Goal: Task Accomplishment & Management: Manage account settings

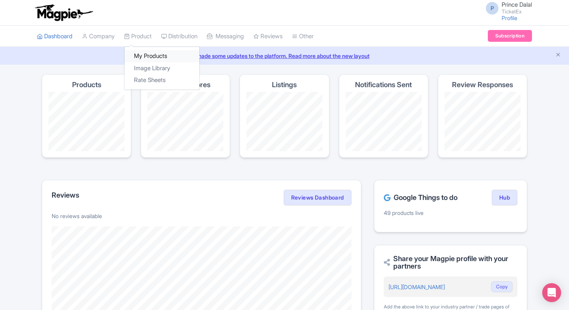
click at [138, 53] on link "My Products" at bounding box center [162, 56] width 75 height 12
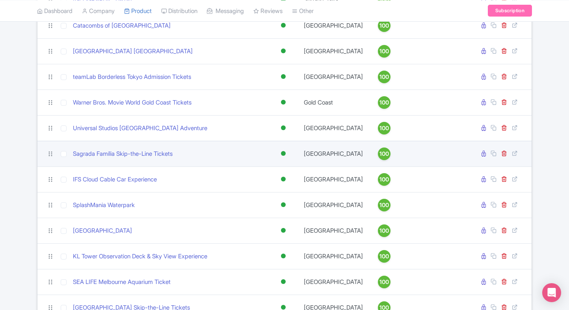
scroll to position [158, 0]
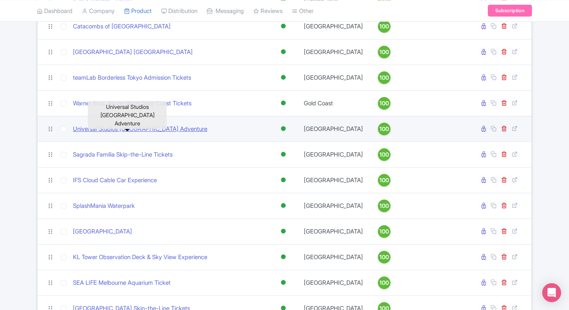
click at [130, 129] on link "Universal Studios [GEOGRAPHIC_DATA] Adventure" at bounding box center [140, 129] width 134 height 9
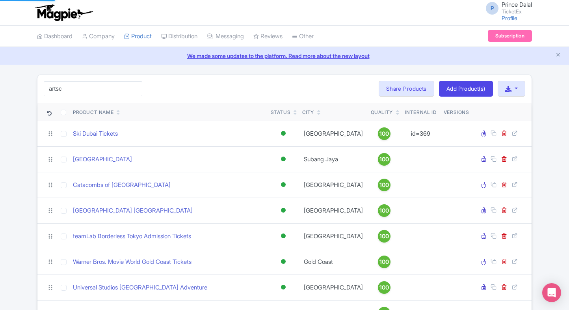
type input "ArtScience Museum"
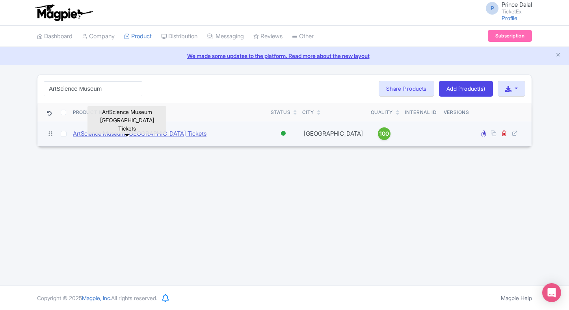
click at [108, 133] on link "ArtScience Museum [GEOGRAPHIC_DATA] Tickets" at bounding box center [140, 133] width 134 height 9
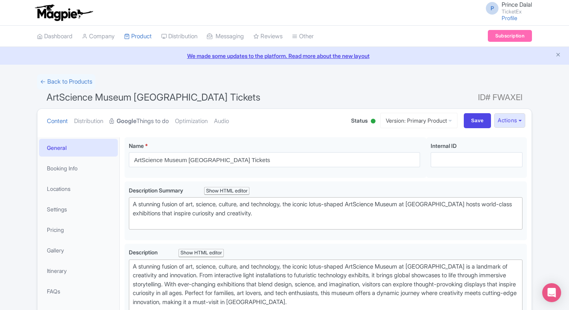
click at [147, 113] on link "Google Things to do" at bounding box center [139, 121] width 59 height 25
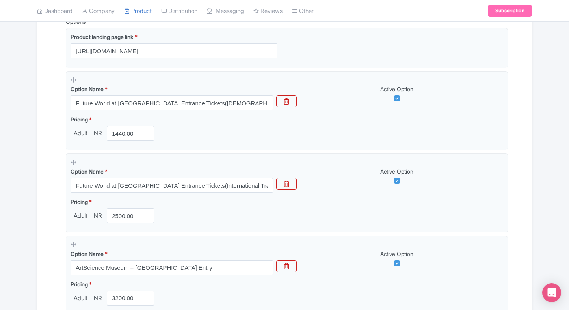
scroll to position [205, 0]
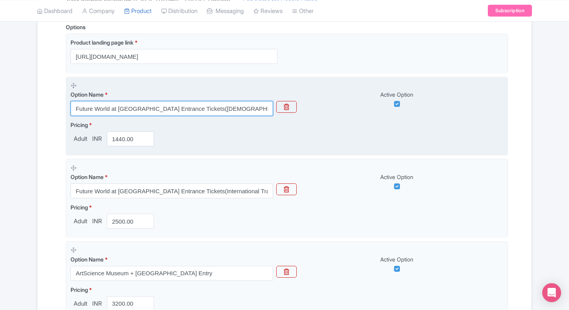
paste input "Entry to Another World is Possible Peak Admissions (All Days) [DEMOGRAPHIC_DATA…"
type input "Entry to Another World is Possible Peak Admissions (All Days) Singapore Residen…"
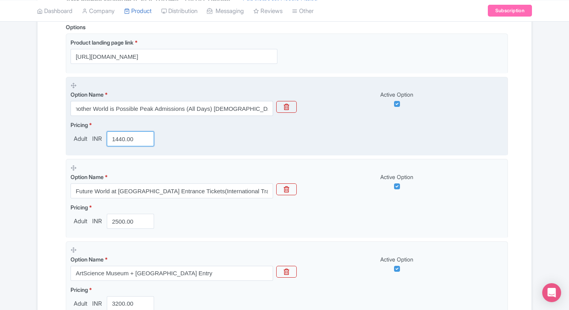
scroll to position [0, 0]
click at [117, 135] on input "1440.00" at bounding box center [130, 138] width 47 height 15
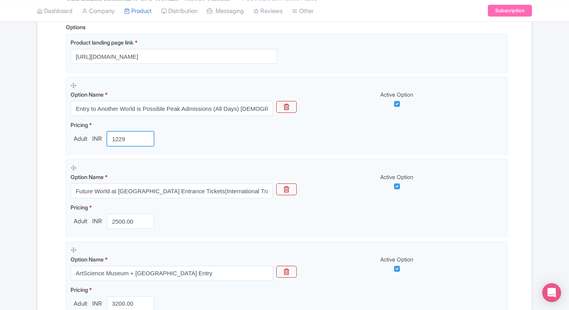
type input "1229"
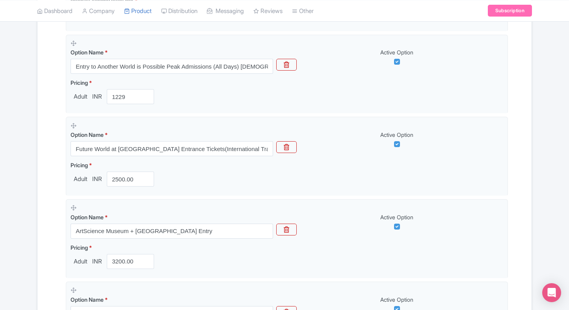
scroll to position [247, 0]
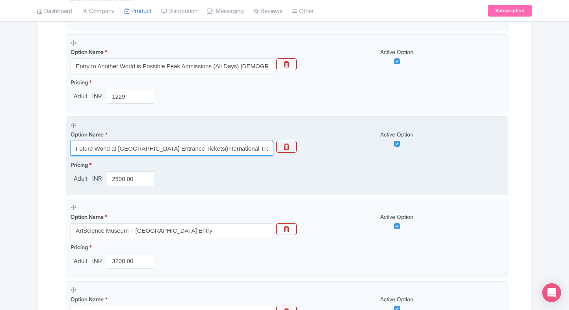
click at [169, 152] on input "Future World at ArtScience Museum Entrance Tickets(International Travellers)" at bounding box center [172, 148] width 203 height 15
paste input "Entry to Another World is Possible Peak Admission (All Days) International Visi…"
type input "Entry to Another World is Possible Peak Admission (All Days) International Visi…"
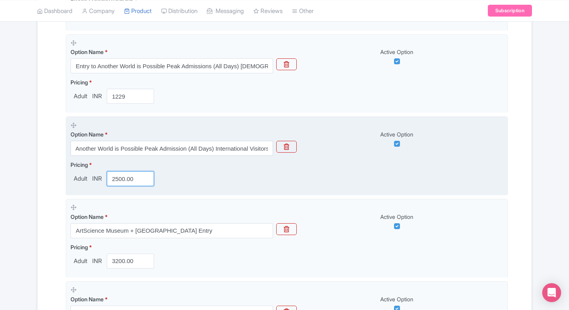
scroll to position [0, 0]
click at [119, 181] on input "2500.00" at bounding box center [130, 178] width 47 height 15
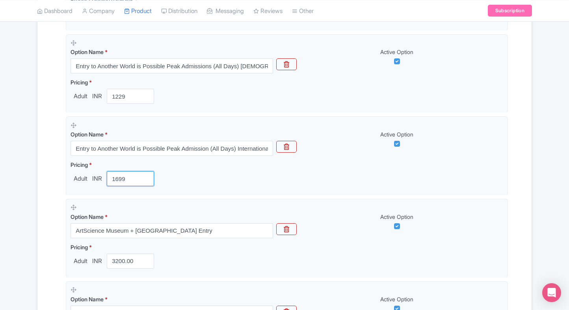
type input "1699"
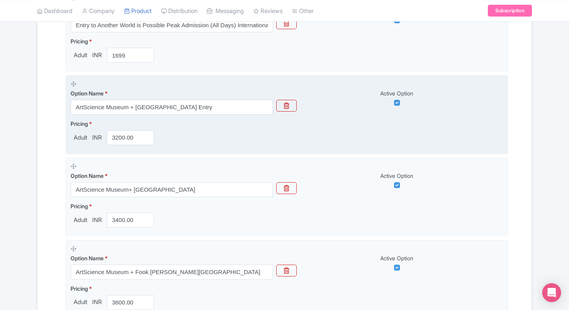
scroll to position [372, 0]
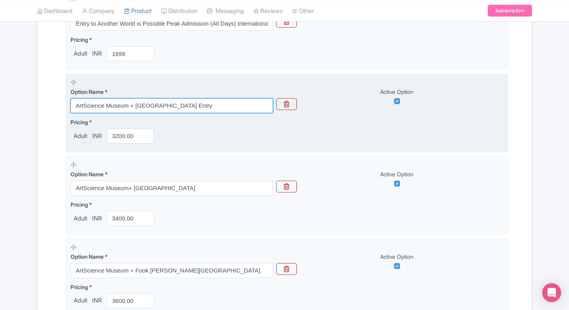
click at [138, 103] on input "ArtScience Museum + Marina Barrage Entry" at bounding box center [172, 105] width 203 height 15
paste input "Future World at ArtScience Museum Entrance Tickets(Singapore Residents)"
type input "Future World at ArtScience Museum Entrance Tickets(Singapore Residents)"
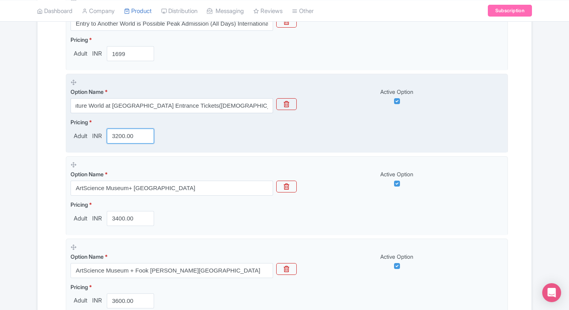
click at [119, 133] on input "3200.00" at bounding box center [130, 135] width 47 height 15
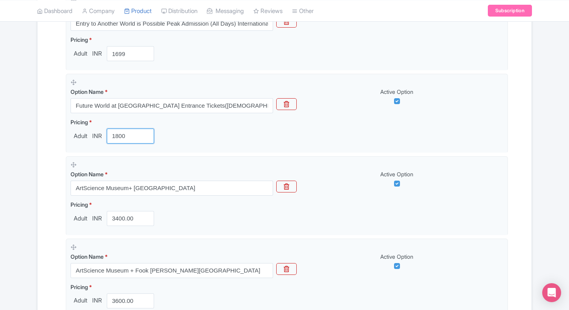
type input "1800"
click at [58, 160] on div "Name & Price Locations Description & Reviews Images & Categories Complete ArtSc…" at bounding box center [284, 243] width 485 height 947
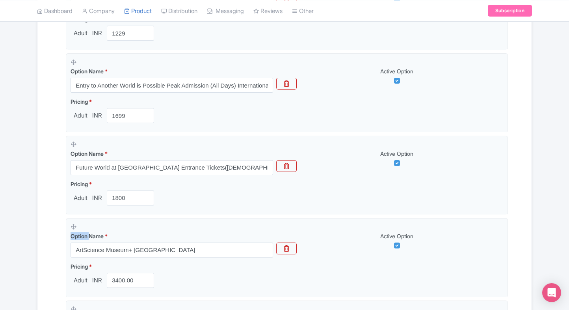
scroll to position [310, 0]
drag, startPoint x: 58, startPoint y: 160, endPoint x: 54, endPoint y: 166, distance: 7.3
click at [54, 166] on div "Name & Price Locations Description & Reviews Images & Categories Complete ArtSc…" at bounding box center [284, 305] width 485 height 947
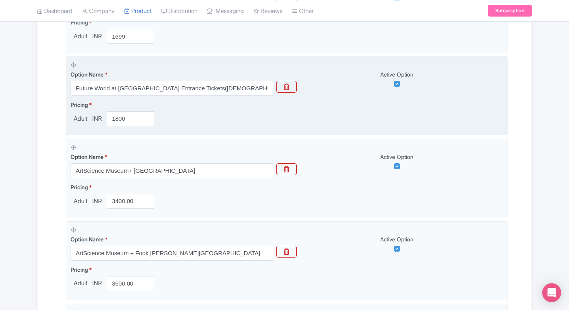
scroll to position [393, 0]
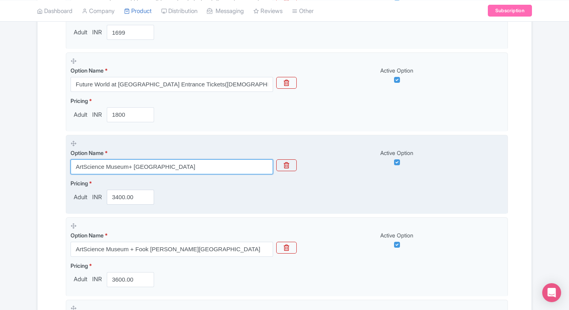
click at [192, 163] on input "ArtScience Museum+ Singapore Chinese Cultural Centre" at bounding box center [172, 166] width 203 height 15
paste input "Future World at ArtScience Museum Entrance Tickets(International Travellers)"
type input "Future World at ArtScience Museum Entrance Tickets(International Travellers)"
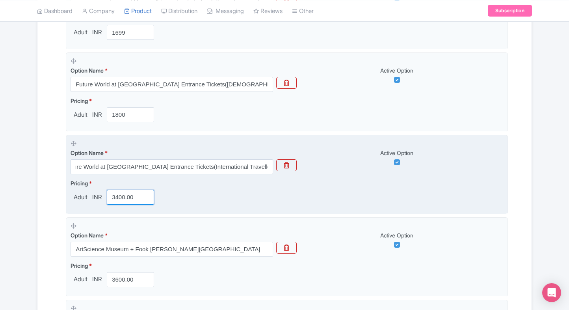
scroll to position [0, 0]
click at [126, 193] on input "3400.00" at bounding box center [130, 197] width 47 height 15
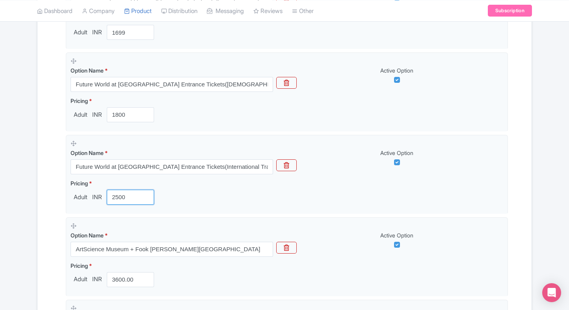
type input "2500"
click at [39, 193] on div "Name & Price Locations Description & Reviews Images & Categories Complete ArtSc…" at bounding box center [284, 222] width 494 height 947
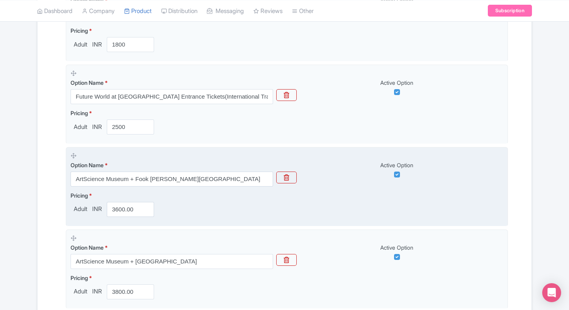
scroll to position [466, 0]
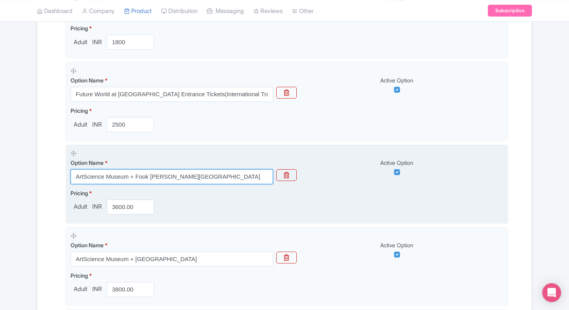
click at [166, 177] on input "ArtScience Museum + Fook Tet Soo Khek Museum" at bounding box center [172, 176] width 203 height 15
paste input "Marina Barrage Entry"
type input "ArtScience Museum + Marina Barrage Entry"
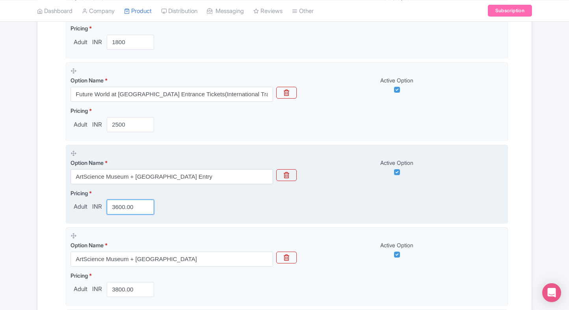
click at [123, 206] on input "3600.00" at bounding box center [130, 206] width 47 height 15
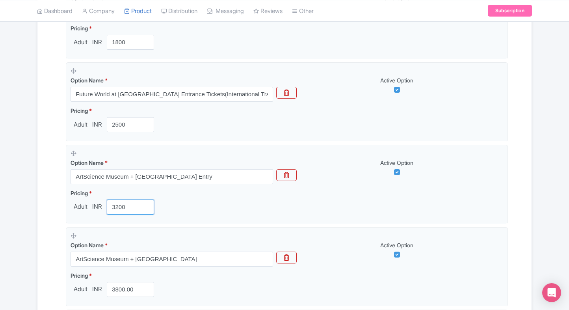
type input "3200"
click at [48, 220] on div "Name & Price Locations Description & Reviews Images & Categories Complete ArtSc…" at bounding box center [284, 149] width 485 height 947
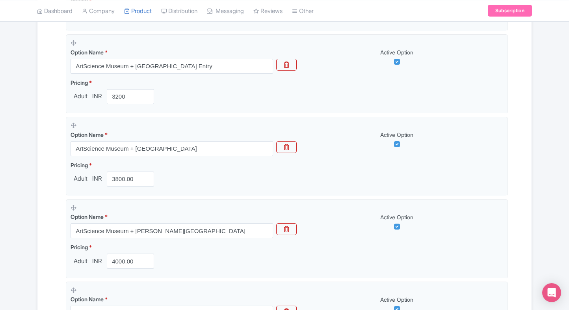
scroll to position [578, 0]
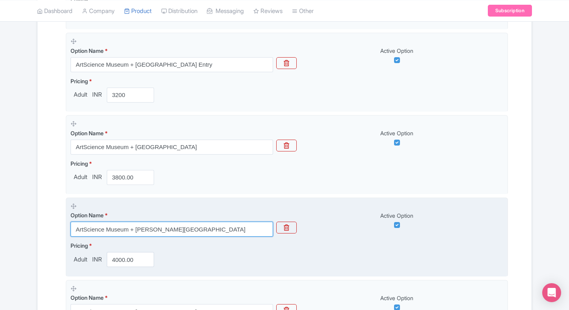
click at [144, 225] on input "ArtScience Museum + Henderson Waves Bridge" at bounding box center [172, 228] width 203 height 15
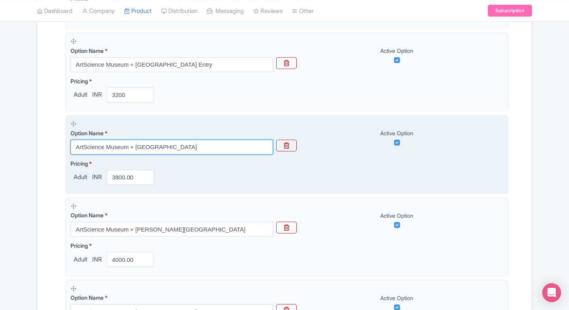
click at [145, 143] on input "ArtScience Museum + Mount Faber Park" at bounding box center [172, 147] width 203 height 15
paste input "ArtScience Museum+ Singapore Chinese Cultural Centre"
type input "ArtScience Museum+ Singapore Chinese Cultural Centre"
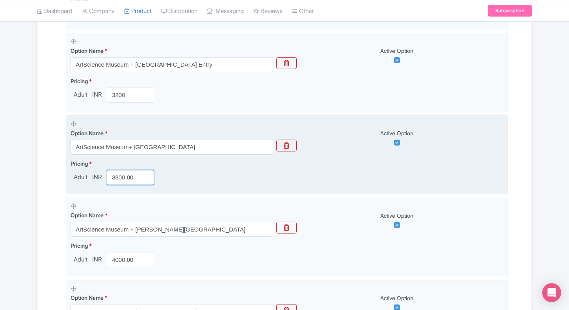
click at [128, 174] on input "3800.00" at bounding box center [130, 177] width 47 height 15
type input "3400"
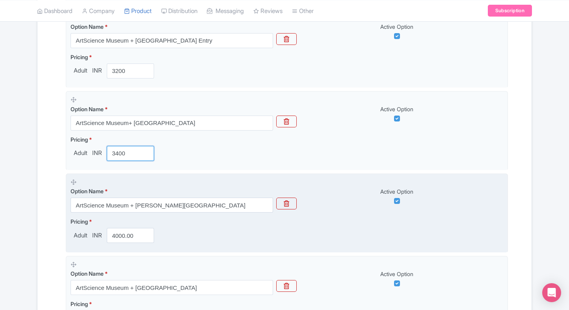
scroll to position [602, 0]
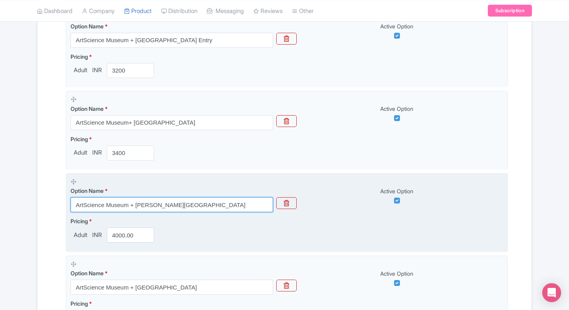
click at [177, 205] on input "ArtScience Museum + Henderson Waves Bridge" at bounding box center [172, 204] width 203 height 15
paste input "Fook Tet Soo Khek Museum"
type input "ArtScience Museum + Fook Tet Soo Khek Museum"
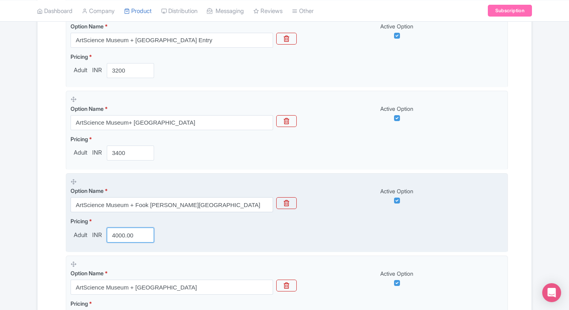
click at [129, 237] on input "4000.00" at bounding box center [130, 234] width 47 height 15
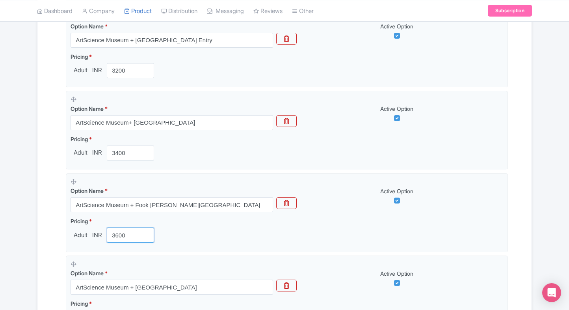
type input "3600"
click at [38, 225] on div "Name & Price Locations Description & Reviews Images & Categories Complete ArtSc…" at bounding box center [284, 13] width 494 height 947
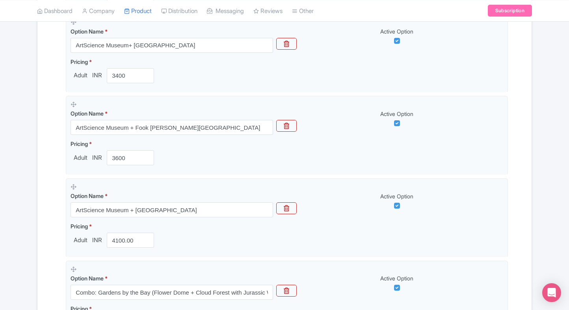
scroll to position [701, 0]
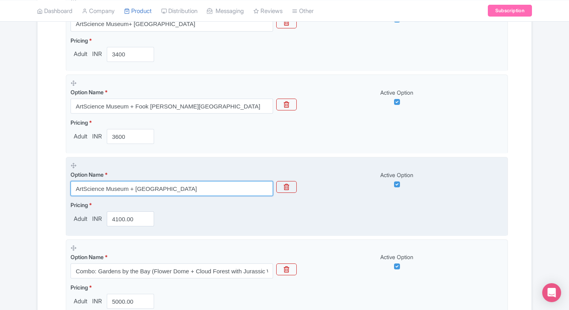
click at [180, 185] on input "ArtScience Museum + Haw Par Villa" at bounding box center [172, 188] width 203 height 15
paste input "Mount Faber Park"
type input "ArtScience Museum + Mount Faber Park"
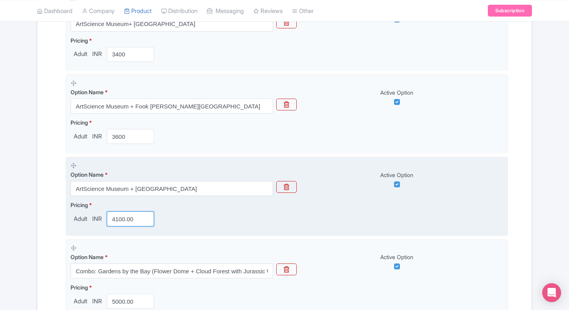
click at [130, 213] on input "4100.00" at bounding box center [130, 218] width 47 height 15
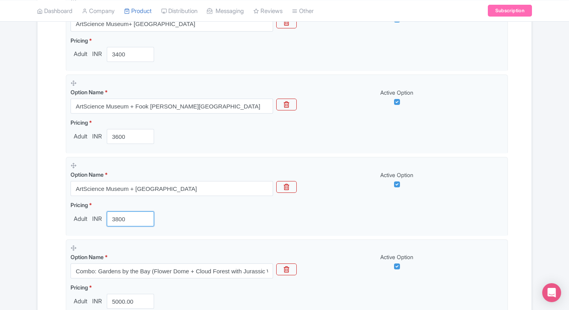
type input "3800"
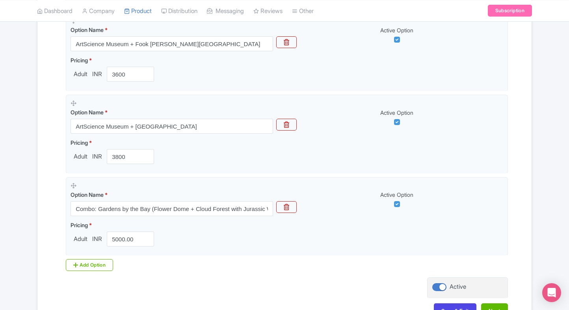
scroll to position [766, 0]
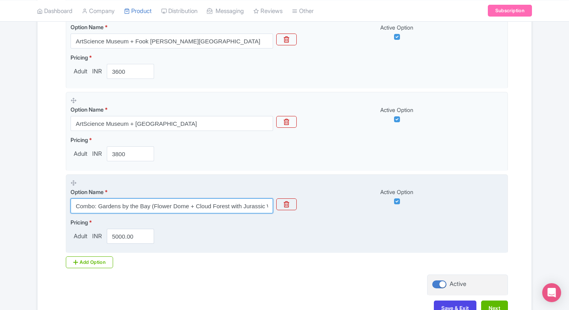
click at [164, 205] on input "Combo: Gardens by the Bay (Flower Dome + Cloud Forest with Jurassic World Exper…" at bounding box center [172, 205] width 203 height 15
paste input "ArtScience Museum + Henderson Waves Bridge"
type input "ArtScience Museum + Henderson Waves Bridge"
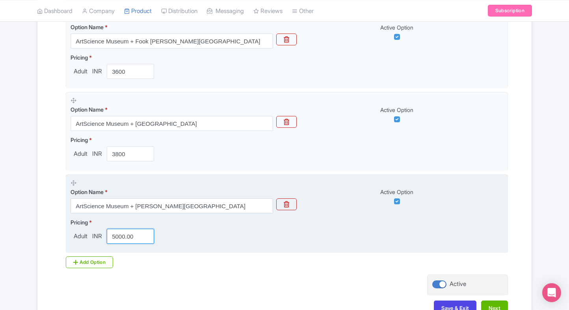
click at [119, 236] on input "5000.00" at bounding box center [130, 236] width 47 height 15
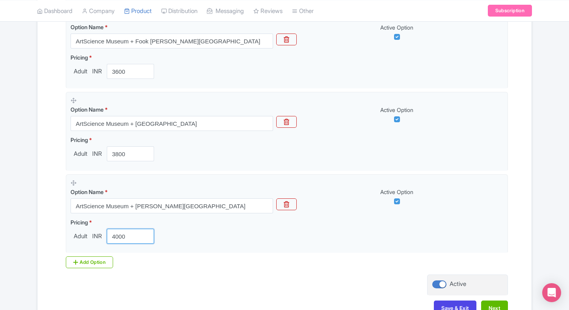
type input "4000"
click at [78, 259] on div "Add Option" at bounding box center [89, 262] width 47 height 12
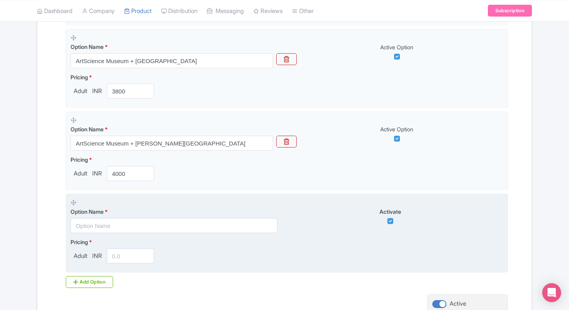
scroll to position [829, 0]
click at [120, 229] on input "text" at bounding box center [174, 225] width 207 height 15
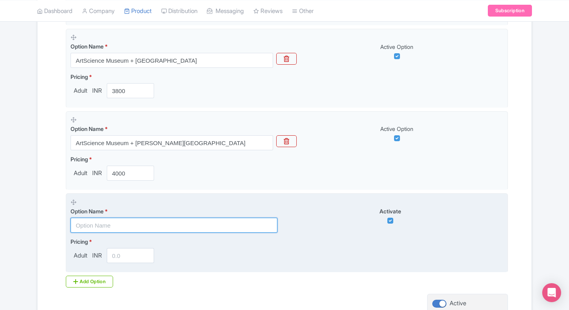
click at [132, 225] on input "text" at bounding box center [174, 225] width 207 height 15
paste input "ArtScience Museum + Haw Par Villa"
type input "ArtScience Museum + Haw Par Villa"
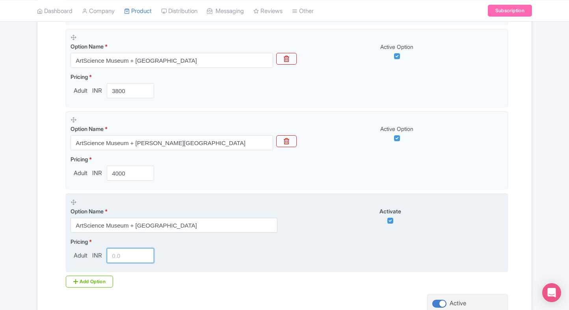
click at [121, 257] on input "number" at bounding box center [130, 255] width 47 height 15
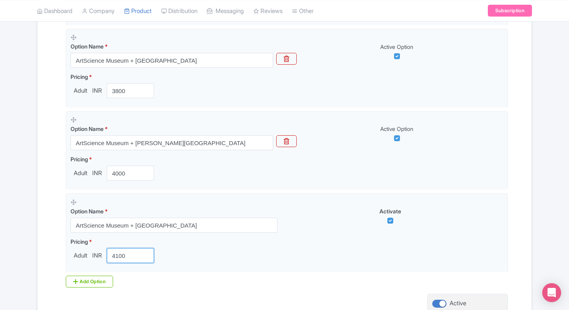
type input "4100"
click at [84, 277] on div "Add Option" at bounding box center [89, 281] width 47 height 12
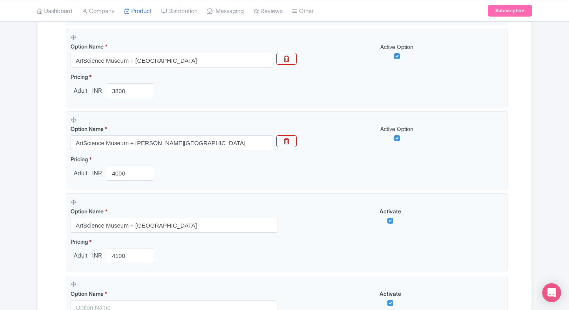
scroll to position [877, 0]
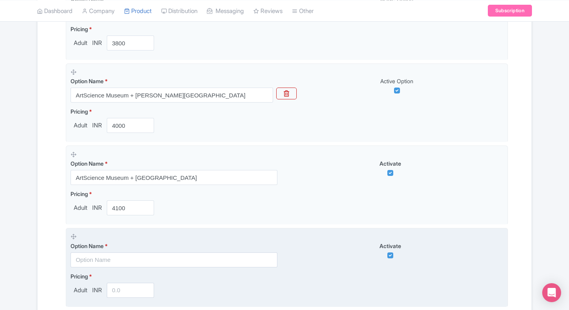
click at [109, 261] on input "text" at bounding box center [174, 259] width 207 height 15
paste input "Combo: Gardens by the Bay (Flower Dome + Cloud Forest with Jurassic World Exper…"
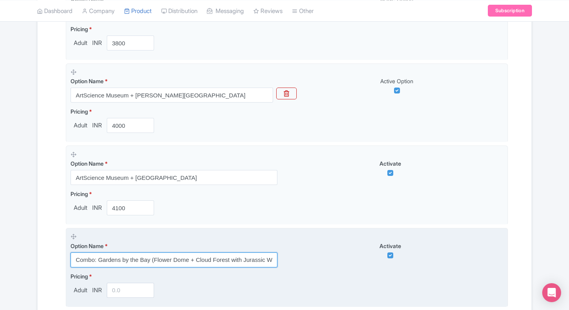
scroll to position [0, 216]
type input "Combo: Gardens by the Bay (Flower Dome + Cloud Forest with Jurassic World Exper…"
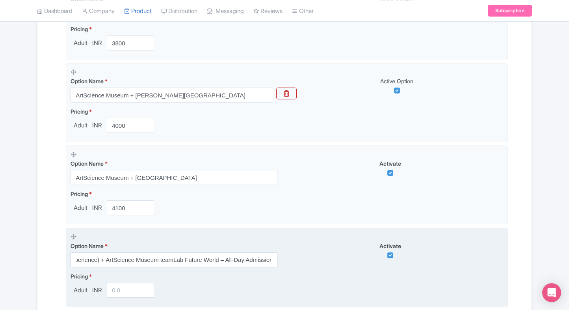
scroll to position [0, 0]
click at [125, 283] on input "number" at bounding box center [130, 290] width 47 height 15
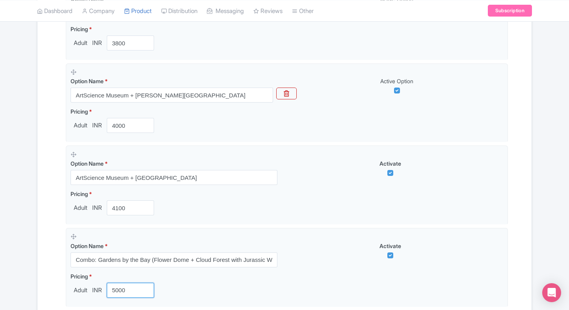
type input "5000"
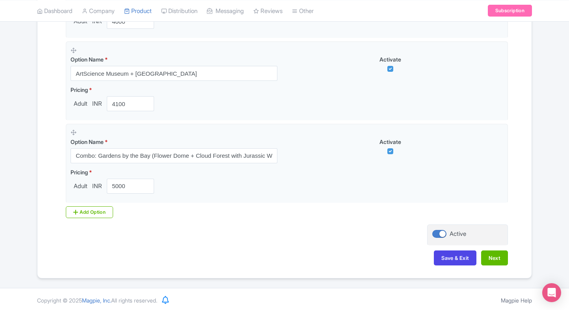
click at [478, 253] on div "Save & Exit Next" at bounding box center [284, 261] width 447 height 23
click at [490, 256] on button "Next" at bounding box center [494, 257] width 27 height 15
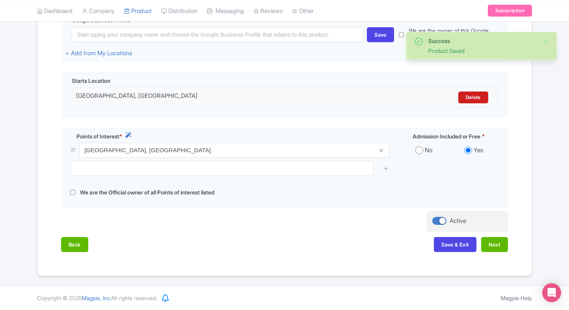
scroll to position [203, 0]
click at [490, 242] on button "Next" at bounding box center [494, 244] width 27 height 15
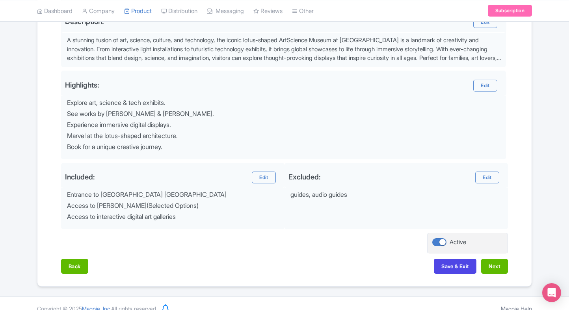
scroll to position [281, 0]
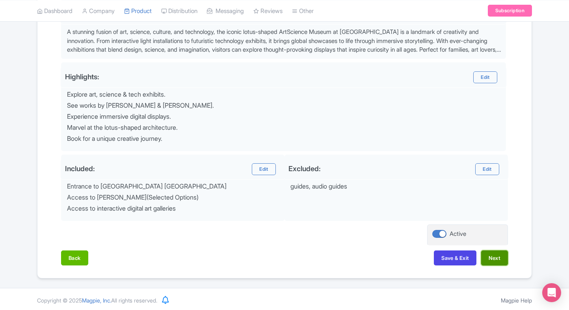
click at [492, 257] on button "Next" at bounding box center [494, 257] width 27 height 15
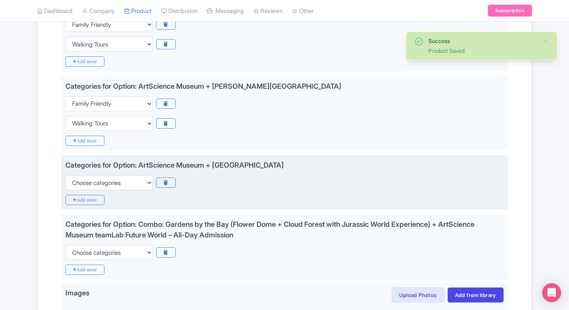
scroll to position [785, 0]
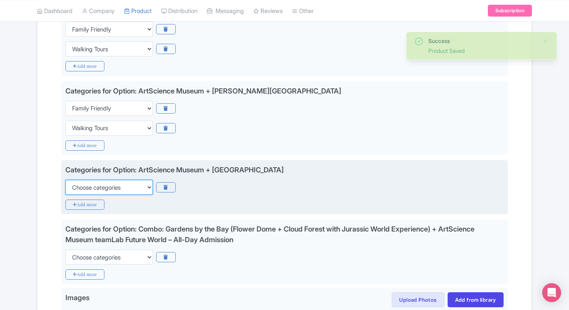
click at [87, 185] on select "Choose categories Adults Only Animals Audio Guide Beaches Bike Tours Boat Tours…" at bounding box center [108, 187] width 87 height 15
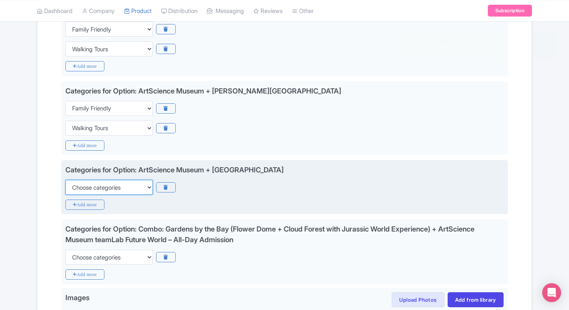
select select "family-friendly"
click at [65, 180] on select "Choose categories Adults Only Animals Audio Guide Beaches Bike Tours Boat Tours…" at bounding box center [108, 187] width 87 height 15
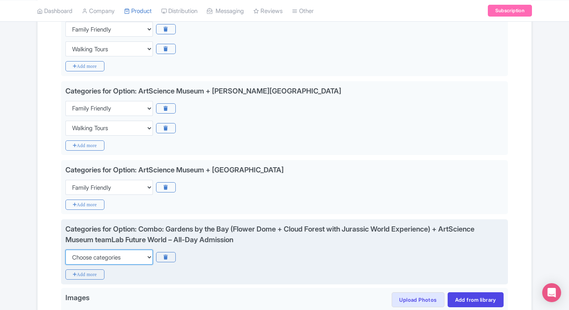
click at [94, 260] on select "Choose categories Adults Only Animals Audio Guide Beaches Bike Tours Boat Tours…" at bounding box center [108, 256] width 87 height 15
select select "family-friendly"
click at [65, 249] on select "Choose categories Adults Only Animals Audio Guide Beaches Bike Tours Boat Tours…" at bounding box center [108, 256] width 87 height 15
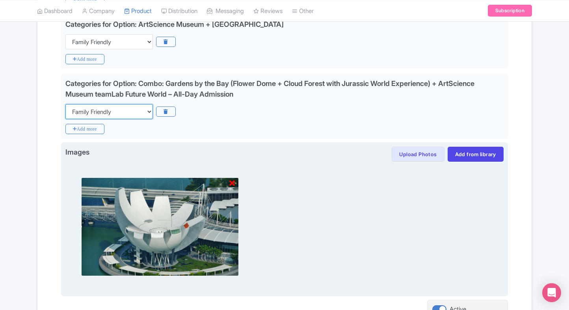
scroll to position [1005, 0]
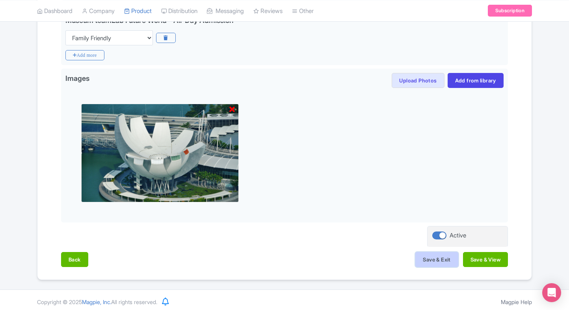
click at [433, 253] on button "Save & Exit" at bounding box center [436, 259] width 43 height 15
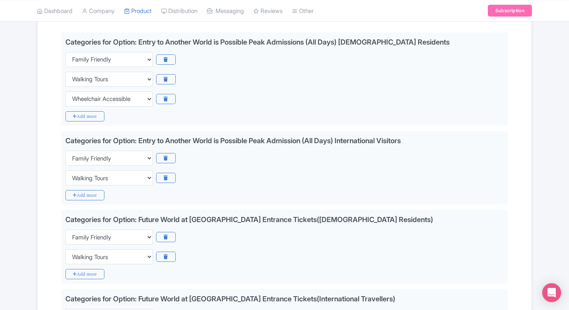
scroll to position [0, 0]
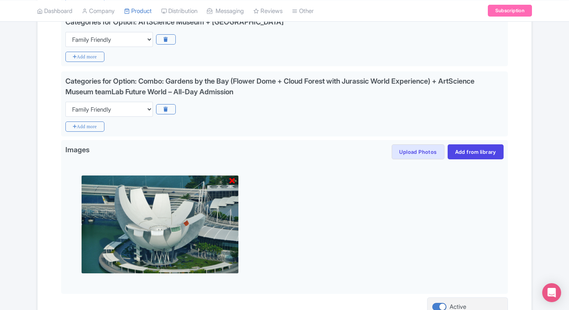
scroll to position [1005, 0]
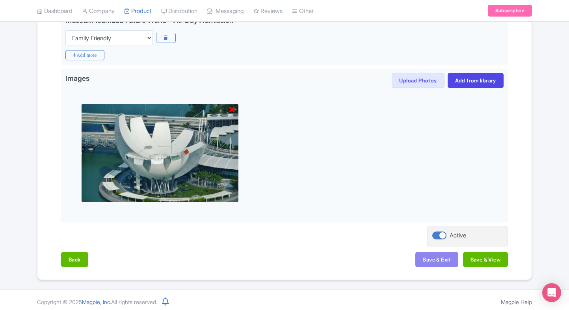
click at [489, 254] on button "Save & View" at bounding box center [485, 259] width 45 height 15
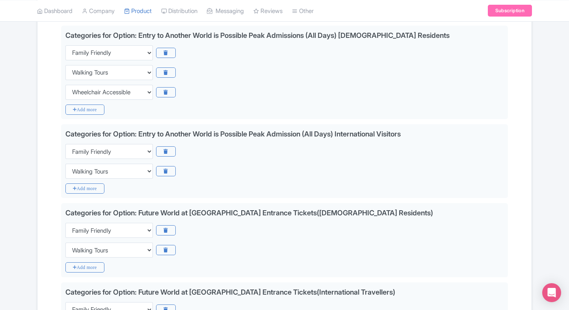
scroll to position [0, 0]
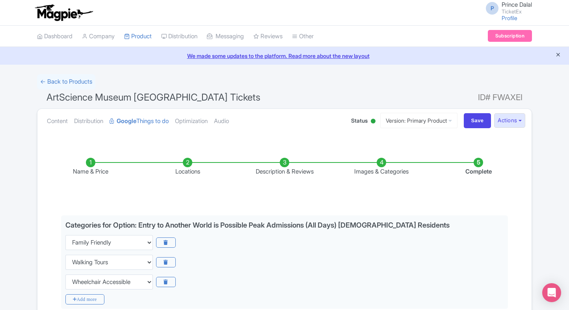
click at [556, 53] on icon "Close announcement" at bounding box center [558, 55] width 6 height 6
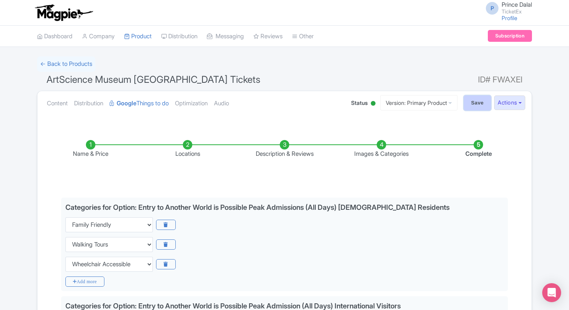
click at [468, 102] on input "Save" at bounding box center [478, 102] width 28 height 15
type input "Saving..."
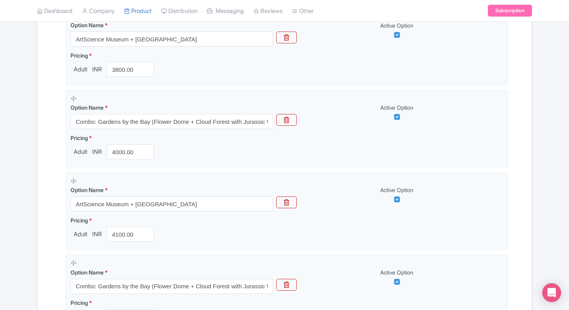
scroll to position [963, 0]
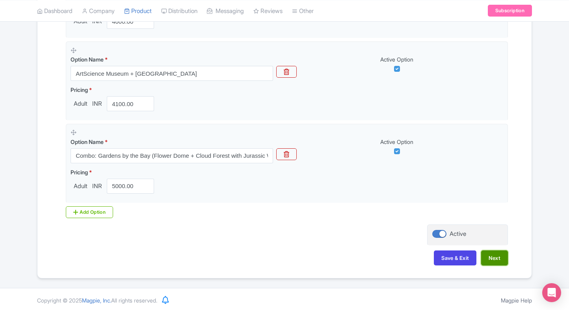
click at [487, 256] on button "Next" at bounding box center [494, 257] width 27 height 15
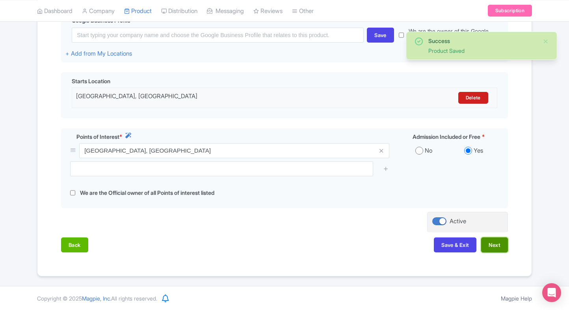
click at [489, 246] on button "Next" at bounding box center [494, 244] width 27 height 15
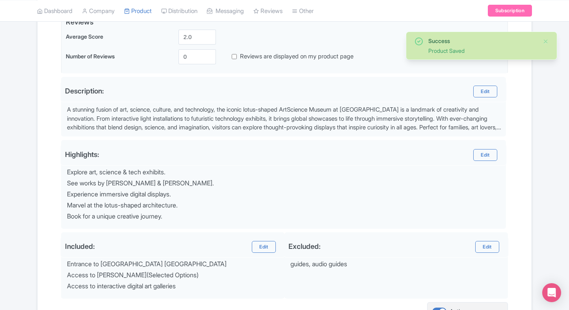
scroll to position [263, 0]
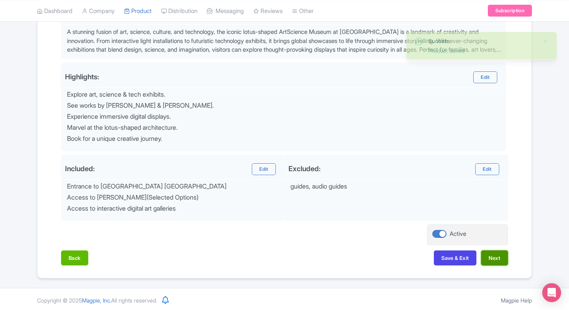
click at [489, 258] on button "Next" at bounding box center [494, 257] width 27 height 15
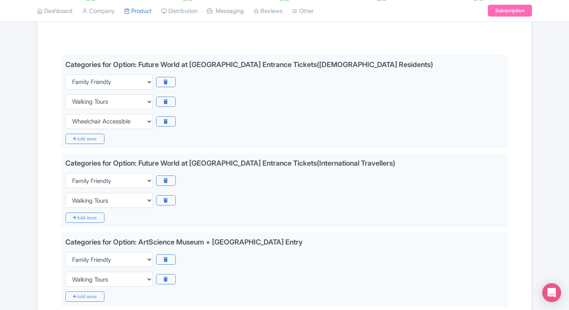
scroll to position [0, 0]
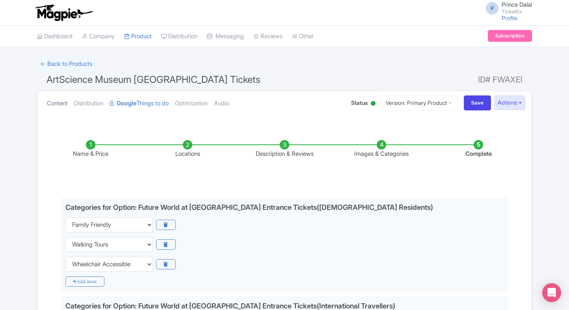
click at [59, 106] on link "Content" at bounding box center [57, 103] width 21 height 25
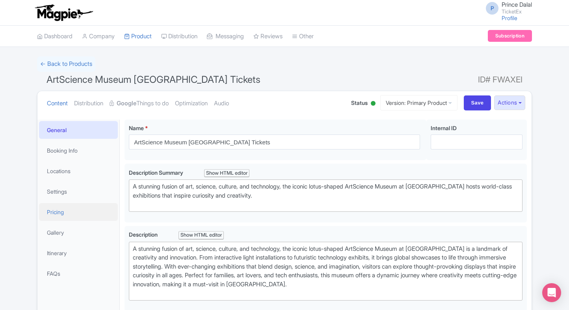
click at [71, 214] on link "Pricing" at bounding box center [78, 212] width 79 height 18
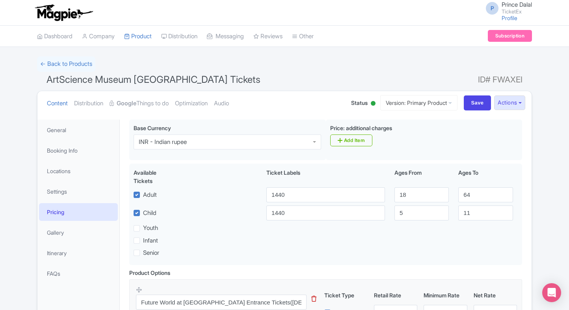
scroll to position [77, 0]
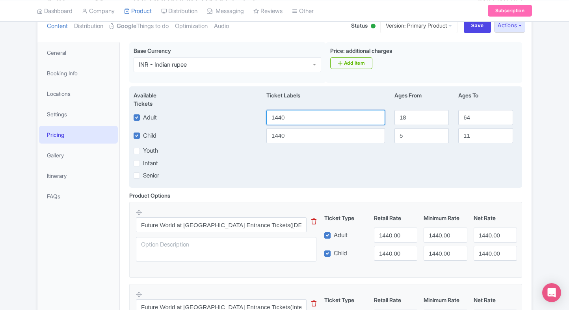
click at [298, 110] on input "1440" at bounding box center [325, 117] width 119 height 15
type input "1229"
click at [294, 132] on input "1440" at bounding box center [325, 135] width 119 height 15
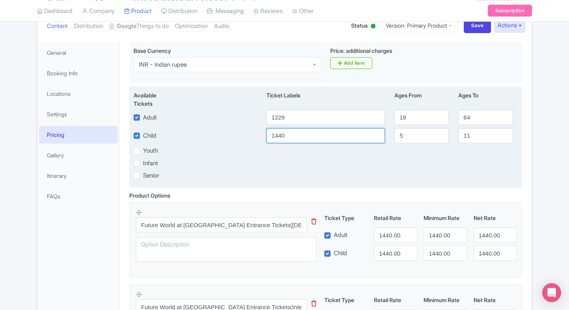
click at [294, 132] on input "1440" at bounding box center [325, 135] width 119 height 15
paste input "229"
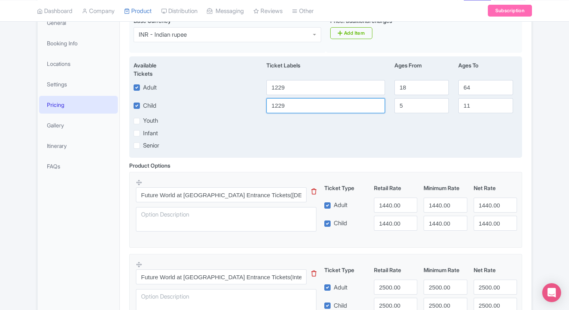
type input "1229"
click at [318, 134] on div "Infant" at bounding box center [326, 132] width 394 height 9
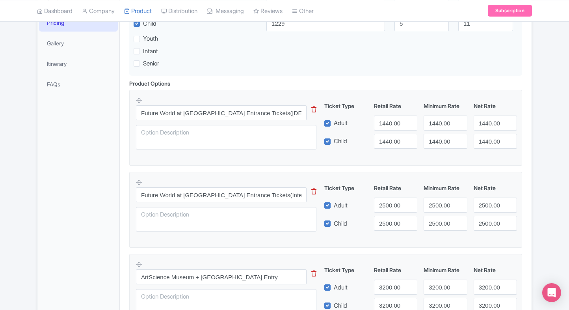
scroll to position [0, 0]
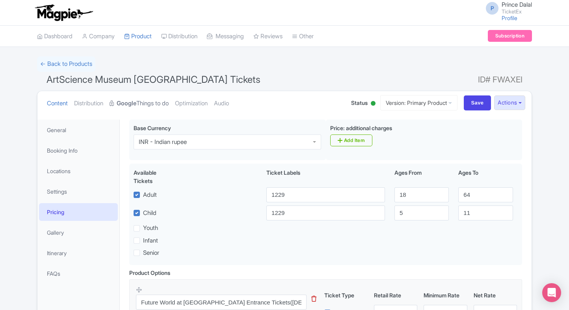
click at [153, 102] on link "Google Things to do" at bounding box center [139, 103] width 59 height 25
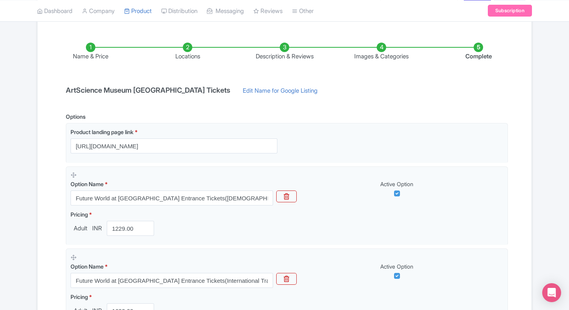
scroll to position [141, 0]
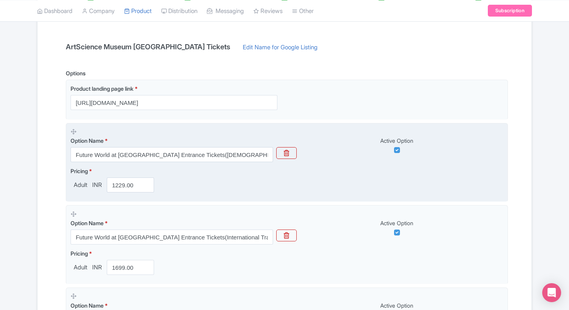
click at [166, 144] on label "Option Name *" at bounding box center [172, 140] width 203 height 8
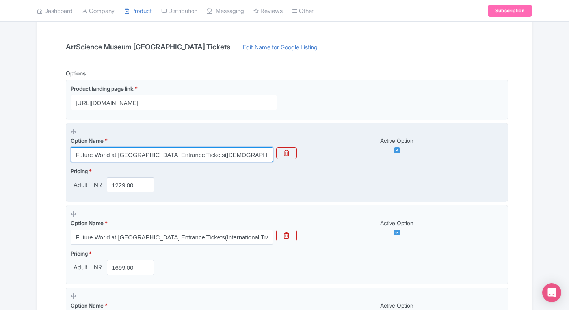
click at [158, 150] on input "Future World at ArtScience Museum Entrance Tickets(Singapore Residents)" at bounding box center [172, 154] width 203 height 15
paste input "Entry to Another World is Possible Peak Admissions (All Days) Singapore Residen…"
type input "Entry to Another World is Possible Peak Admissions (All Days) Singapore Residen…"
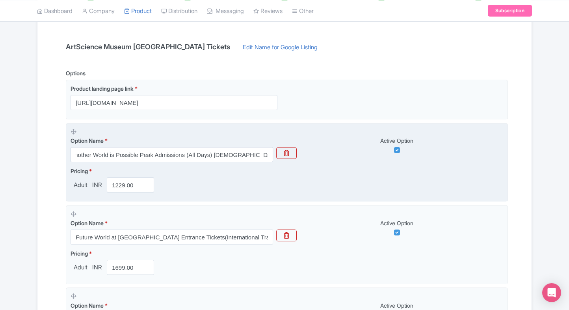
scroll to position [0, 0]
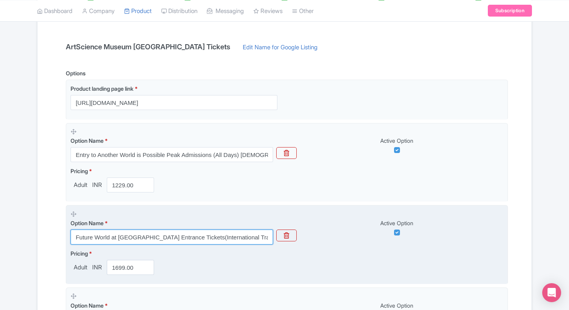
paste input "Entry to Another World is Possible Peak Admission (All Days) International Visi…"
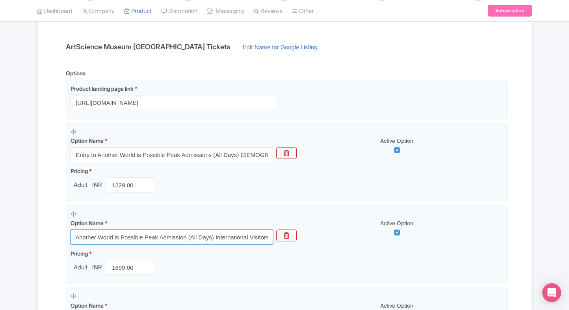
type input "Entry to Another World is Possible Peak Admission (All Days) International Visi…"
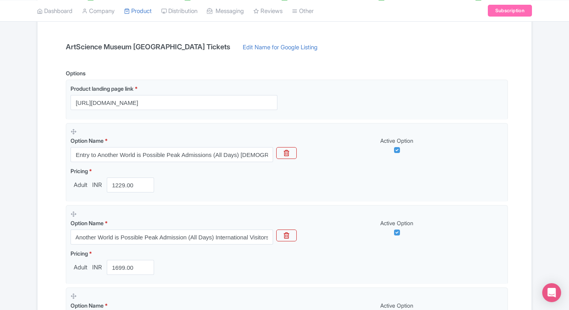
scroll to position [0, 0]
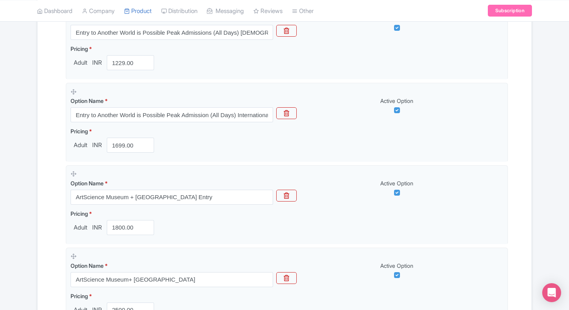
scroll to position [313, 0]
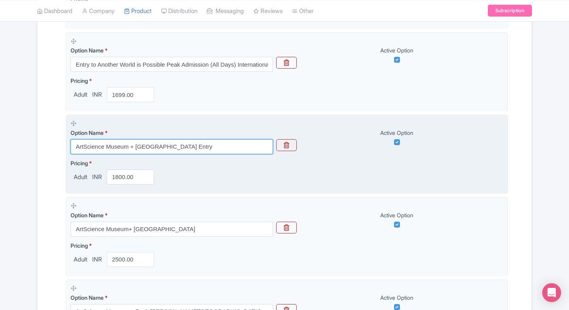
click at [182, 145] on input "ArtScience Museum + Marina Barrage Entry" at bounding box center [172, 146] width 203 height 15
paste input "Future World at ArtScience Museum Entrance Tickets(Singapore Residents)"
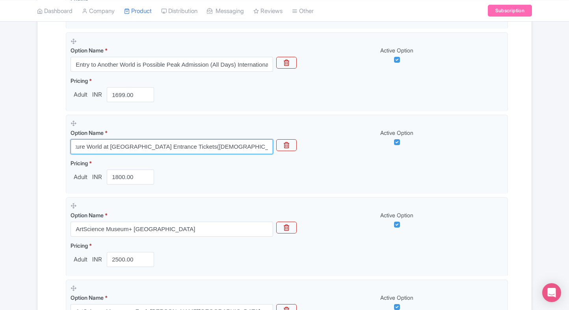
type input "Future World at ArtScience Museum Entrance Tickets(Singapore Residents)"
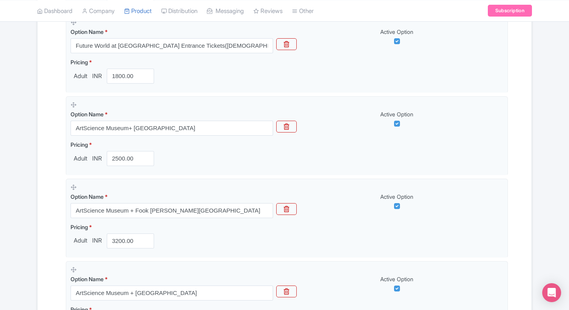
scroll to position [415, 0]
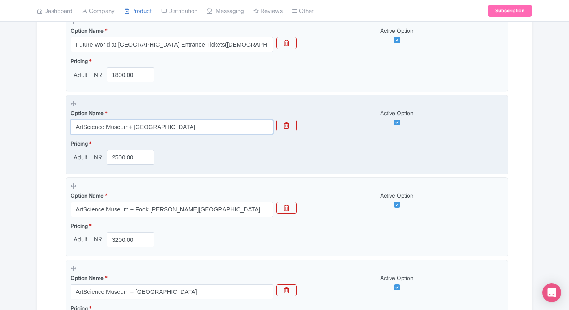
click at [170, 131] on input "ArtScience Museum+ Singapore Chinese Cultural Centre" at bounding box center [172, 126] width 203 height 15
paste input "Future World at ArtScience Museum Entrance Tickets(International Travellers)"
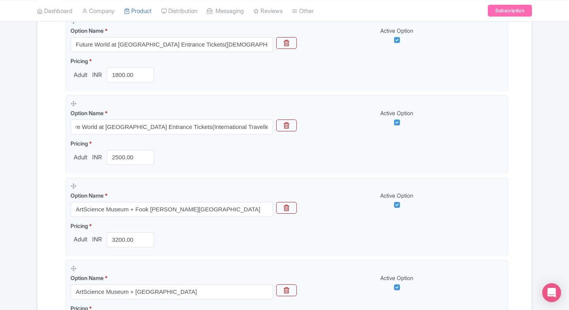
scroll to position [0, 0]
click at [30, 176] on div "Success Data saved automatically ← Back to Products ArtScience Museum Singapore…" at bounding box center [284, 233] width 569 height 1185
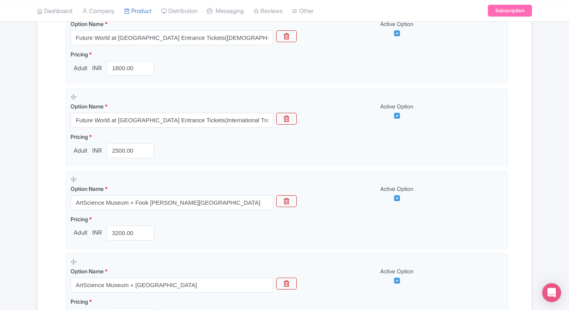
scroll to position [398, 0]
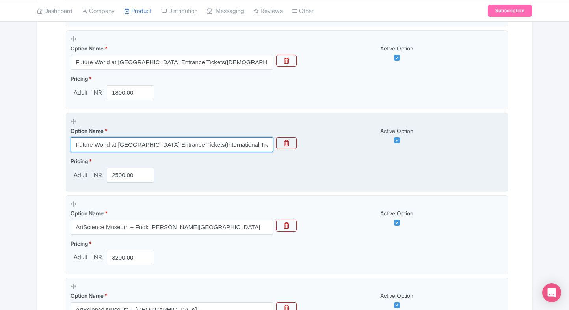
click at [110, 144] on input "Future World at ArtScience Museum Entrance Tickets(International Travellers)" at bounding box center [172, 144] width 203 height 15
paste input "text"
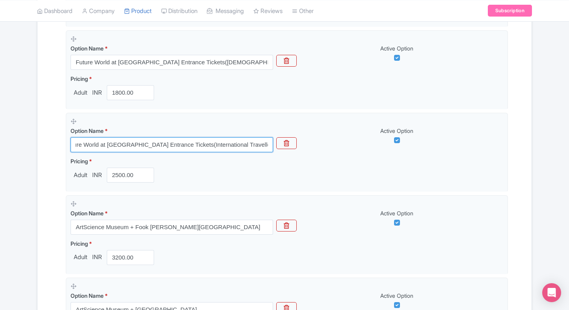
type input "Future World at ArtScience Museum Entrance Tickets(International Travellers)"
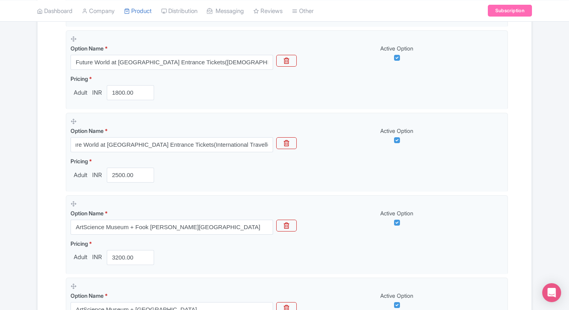
scroll to position [0, 0]
click at [52, 170] on div "Name & Price Locations Description & Reviews Images & Categories Complete ArtSc…" at bounding box center [284, 282] width 485 height 1112
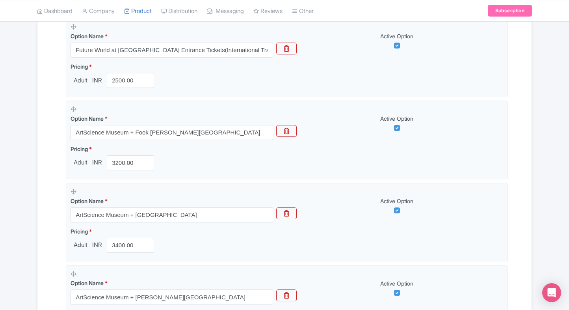
scroll to position [493, 0]
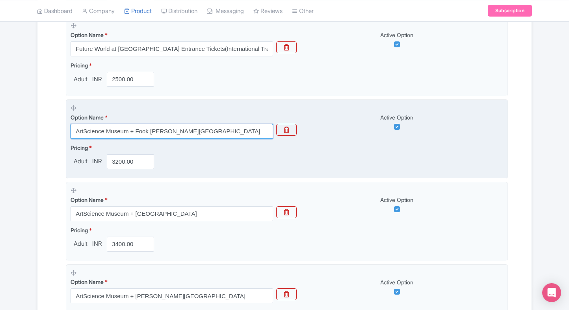
click at [147, 132] on input "ArtScience Museum + Fook Tet Soo Khek Museum" at bounding box center [172, 131] width 203 height 15
paste input "Marina Barrage Entry"
type input "ArtScience Museum + Marina Barrage Entry"
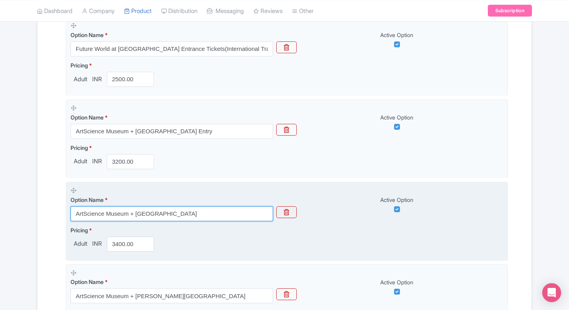
click at [141, 211] on input "ArtScience Museum + Mount Faber Park" at bounding box center [172, 213] width 203 height 15
paste input "ArtScience Museum+ Singapore Chinese Cultural Centre"
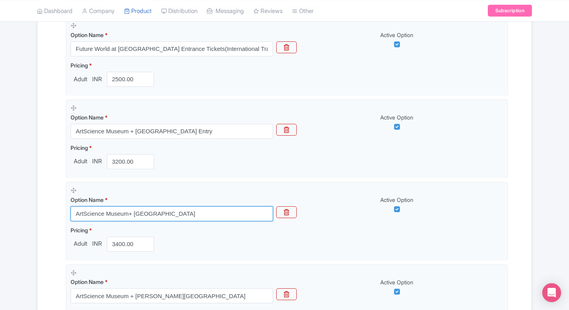
type input "ArtScience Museum+ Singapore Chinese Cultural Centre"
click at [48, 227] on div "Name & Price Locations Description & Reviews Images & Categories Complete ArtSc…" at bounding box center [284, 187] width 485 height 1112
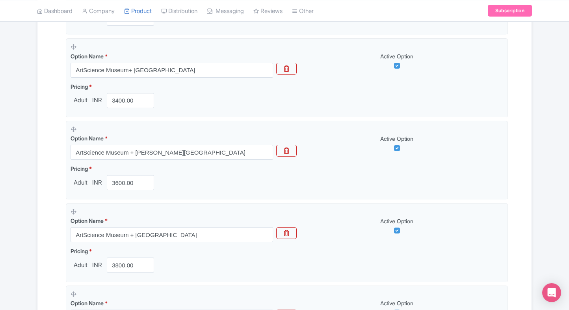
scroll to position [643, 0]
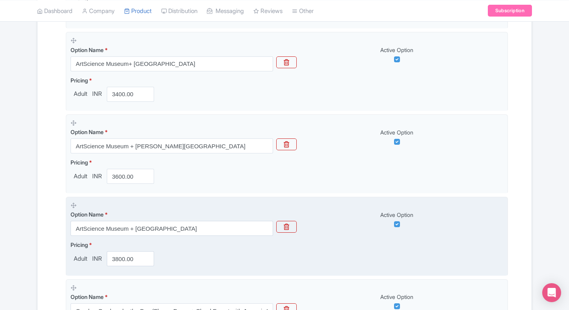
click at [114, 241] on label "Pricing *" at bounding box center [114, 244] width 87 height 8
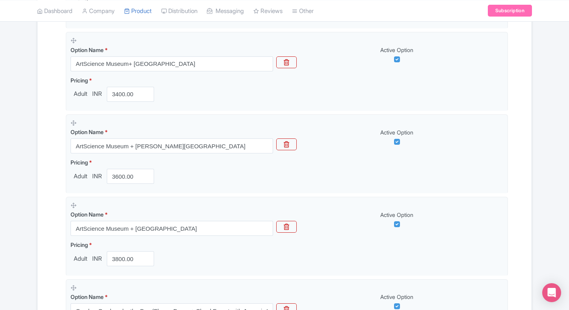
scroll to position [612, 0]
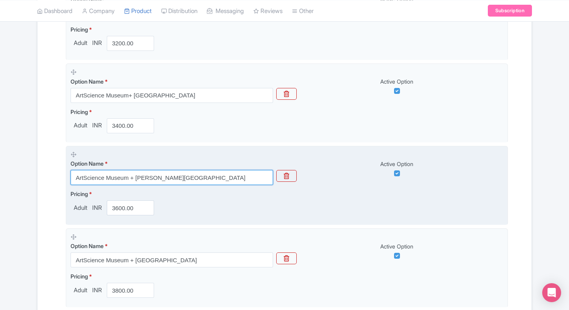
click at [134, 177] on input "ArtScience Museum + Henderson Waves Bridge" at bounding box center [172, 177] width 203 height 15
paste input "ArtScience Museum + Fook Tet Soo Khek Museum"
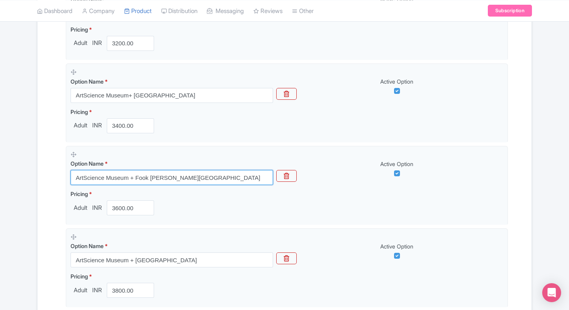
type input "ArtScience Museum + Fook Tet Soo Khek Museum"
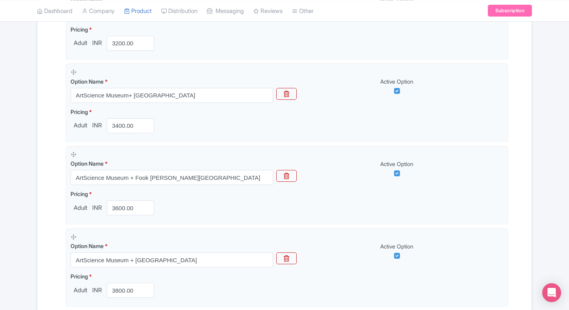
click at [52, 197] on div "Name & Price Locations Description & Reviews Images & Categories Complete ArtSc…" at bounding box center [284, 68] width 485 height 1112
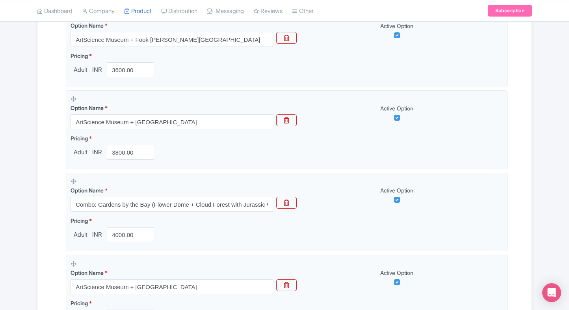
scroll to position [750, 0]
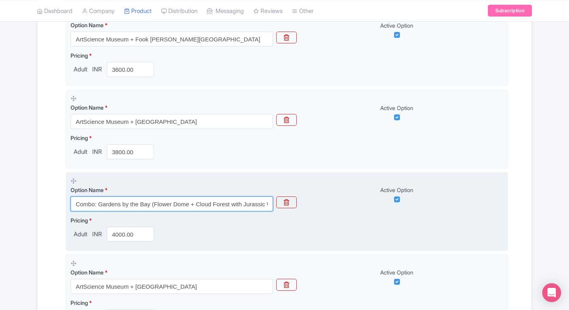
click at [156, 205] on input "Combo: Gardens by the Bay (Flower Dome + Cloud Forest with Jurassic World Exper…" at bounding box center [172, 203] width 203 height 15
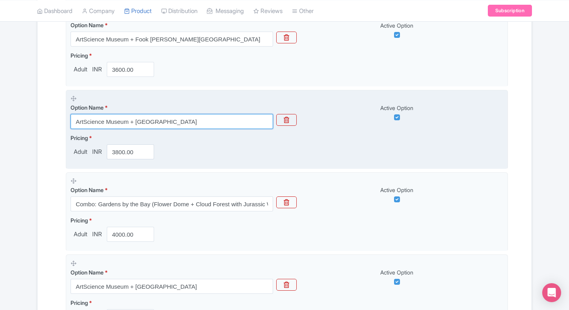
click at [164, 116] on input "ArtScience Museum + Haw Par Villa" at bounding box center [172, 121] width 203 height 15
paste input "Mount Faber Park"
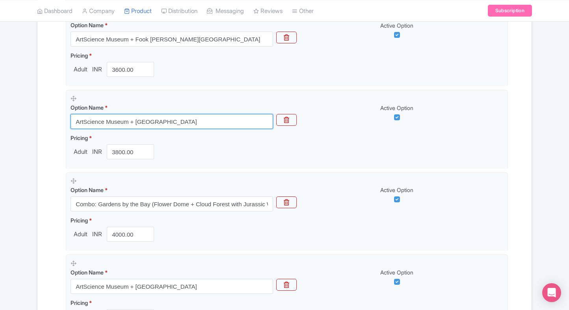
type input "ArtScience Museum + Mount Faber Park"
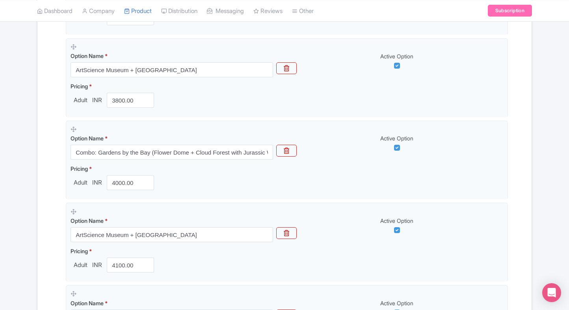
scroll to position [809, 0]
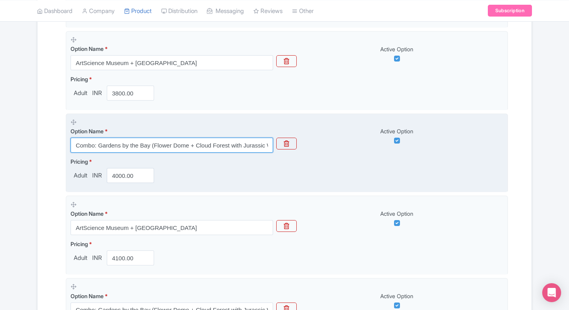
click at [195, 147] on input "Combo: Gardens by the Bay (Flower Dome + Cloud Forest with Jurassic World Exper…" at bounding box center [172, 145] width 203 height 15
paste input "ArtScience Museum + Henderson Waves Bridge"
type input "ArtScience Museum + Henderson Waves Bridge"
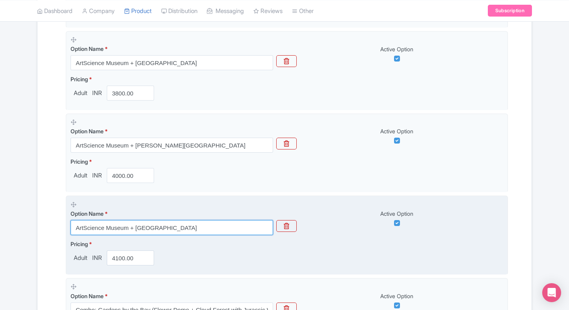
click at [123, 227] on input "ArtScience Museum + Haw Par Villa" at bounding box center [172, 227] width 203 height 15
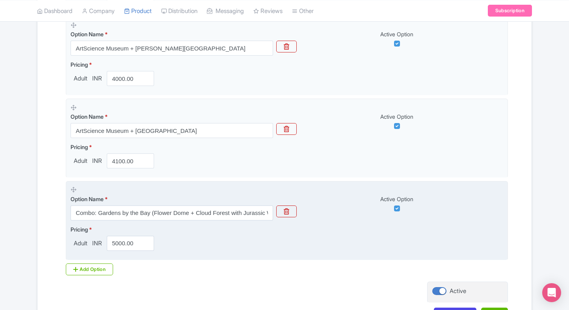
scroll to position [963, 0]
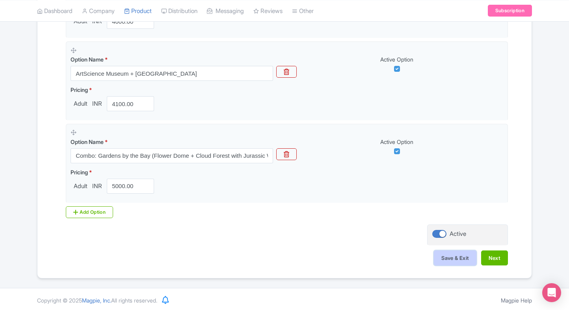
click at [434, 261] on button "Save & Exit" at bounding box center [455, 257] width 43 height 15
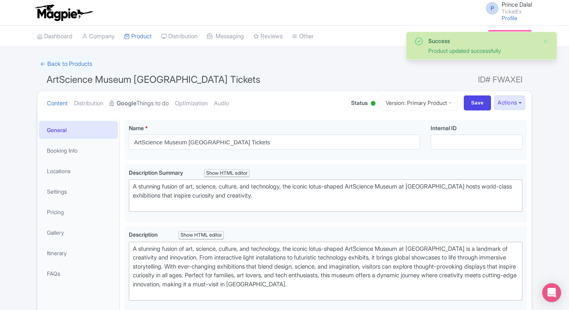
click at [132, 95] on link "Google Things to do" at bounding box center [139, 103] width 59 height 25
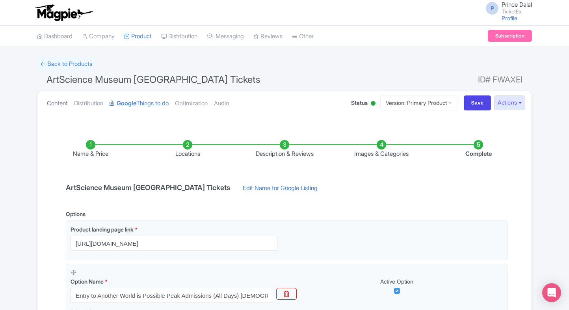
click at [51, 99] on link "Content" at bounding box center [57, 103] width 21 height 25
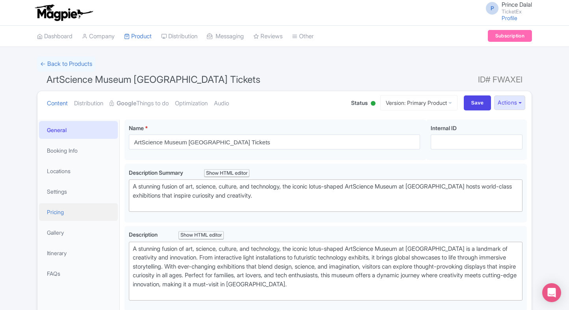
click at [56, 203] on link "Pricing" at bounding box center [78, 212] width 79 height 18
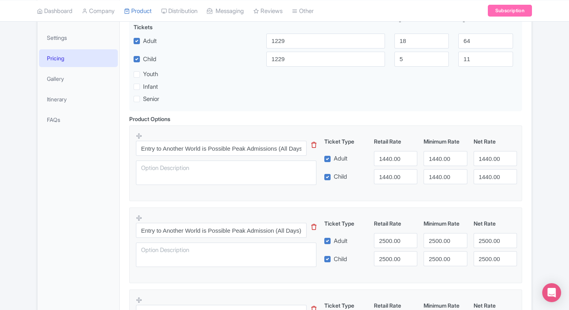
scroll to position [154, 0]
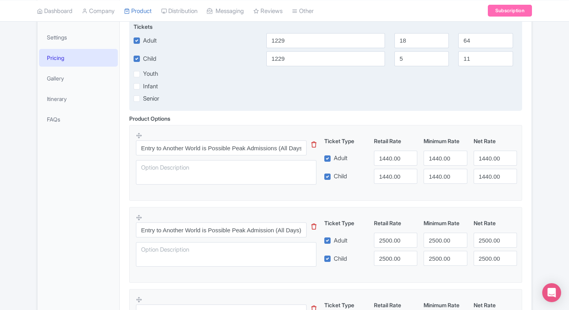
click at [312, 66] on div "Available Tickets i Ticket Labels Ages From Ages To Adult 1229 18 64 Child 1229…" at bounding box center [325, 59] width 393 height 101
click at [315, 63] on input "1229" at bounding box center [325, 58] width 119 height 15
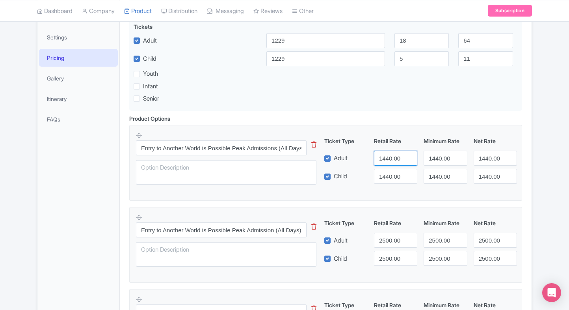
click at [389, 163] on input "1440.00" at bounding box center [395, 158] width 43 height 15
paste input "229"
click at [389, 163] on input "1440.00" at bounding box center [395, 158] width 43 height 15
type input "1229"
click at [391, 175] on input "1440.00" at bounding box center [395, 176] width 43 height 15
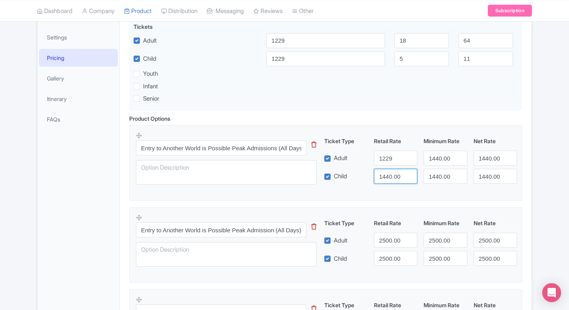
paste input "229"
click at [391, 175] on input "1229" at bounding box center [395, 176] width 43 height 15
type input "1229"
click at [438, 164] on input "1440.00" at bounding box center [445, 158] width 43 height 15
paste input "229"
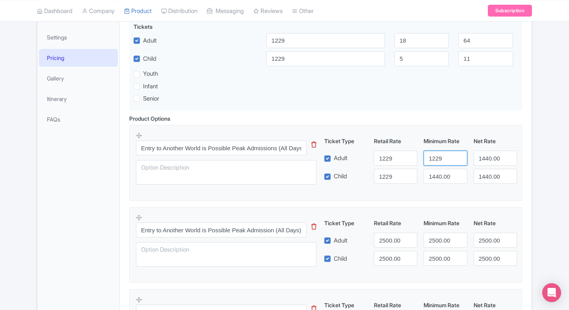
drag, startPoint x: 438, startPoint y: 164, endPoint x: 443, endPoint y: 179, distance: 16.3
click at [443, 179] on div "Ticket Type Retail Rate Minimum Rate Net Rate Adult 1229 1229 1440.00 Child 122…" at bounding box center [421, 160] width 190 height 47
type input "1229"
click at [443, 179] on input "1440.00" at bounding box center [445, 176] width 43 height 15
paste input "229"
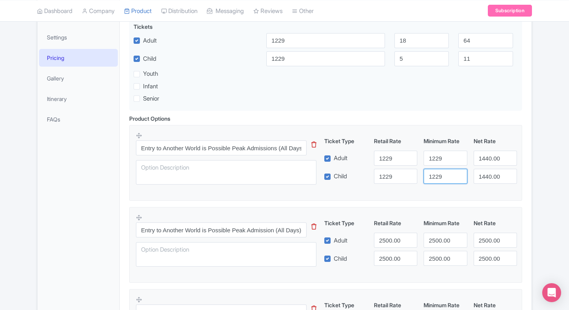
click at [443, 179] on input "1229" at bounding box center [445, 176] width 43 height 15
type input "1229"
click at [490, 163] on input "1440.00" at bounding box center [495, 158] width 43 height 15
paste input "229"
drag, startPoint x: 490, startPoint y: 163, endPoint x: 490, endPoint y: 181, distance: 17.7
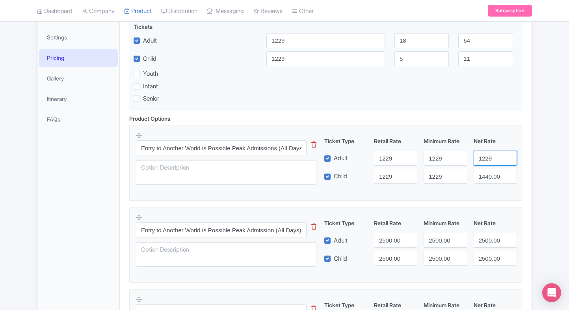
click at [490, 181] on div "Ticket Type Retail Rate Minimum Rate Net Rate Adult 1229 1229 1229 Child 1229 1…" at bounding box center [421, 160] width 190 height 47
type input "1229"
paste input "1229"
click at [490, 181] on input "1440.00" at bounding box center [495, 176] width 43 height 15
click at [490, 181] on input "14401229.00" at bounding box center [495, 176] width 43 height 15
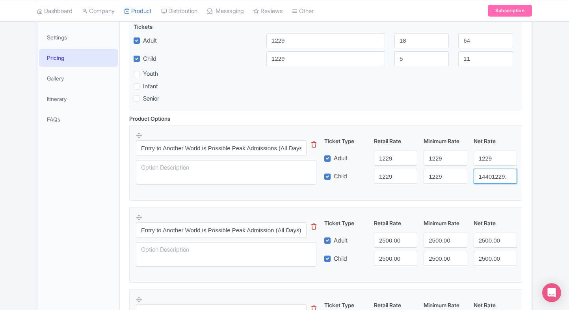
paste input "229"
type input "1229"
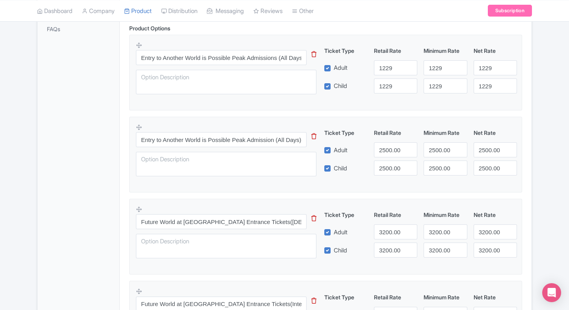
scroll to position [244, 0]
click at [382, 153] on input "2500.00" at bounding box center [395, 149] width 43 height 15
type input "1699"
click at [382, 158] on div "Ticket Type Retail Rate Minimum Rate Net Rate Adult 1699 2500.00 2500.00 Child …" at bounding box center [421, 151] width 190 height 47
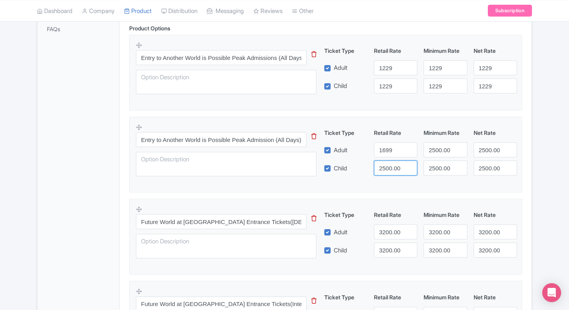
click at [383, 164] on input "2500.00" at bounding box center [395, 167] width 43 height 15
paste input "1699"
drag, startPoint x: 383, startPoint y: 164, endPoint x: 443, endPoint y: 145, distance: 62.2
click at [443, 145] on div "Ticket Type Retail Rate Minimum Rate Net Rate Adult 1699 2500.00 2500.00 Child …" at bounding box center [421, 151] width 190 height 47
type input "1699"
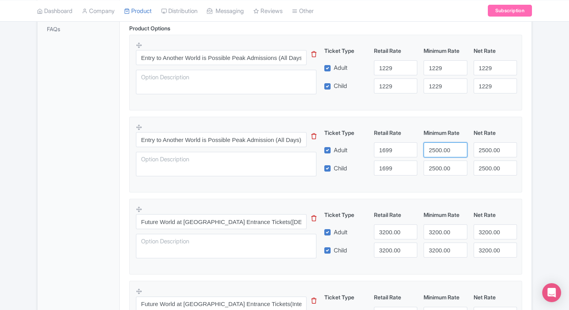
click at [443, 145] on input "2500.00" at bounding box center [445, 149] width 43 height 15
paste input "1699"
click at [443, 145] on input "1699" at bounding box center [445, 149] width 43 height 15
type input "1699"
click at [441, 162] on input "2500.00" at bounding box center [445, 167] width 43 height 15
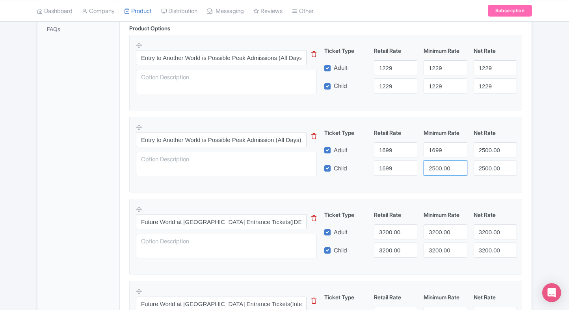
paste input "1699"
drag, startPoint x: 441, startPoint y: 162, endPoint x: 485, endPoint y: 151, distance: 44.7
click at [485, 151] on div "Ticket Type Retail Rate Minimum Rate Net Rate Adult 1699 1699 2500.00 Child 169…" at bounding box center [421, 151] width 190 height 47
type input "1699"
click at [485, 151] on input "2500.00" at bounding box center [495, 149] width 43 height 15
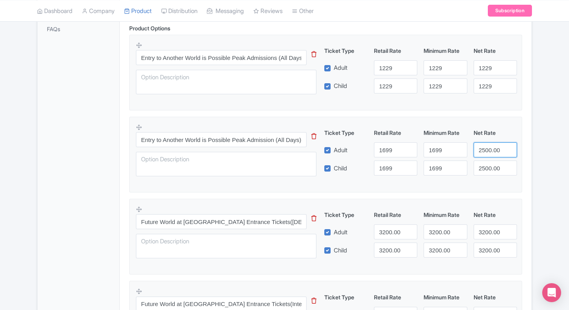
paste input "1699"
drag, startPoint x: 485, startPoint y: 151, endPoint x: 489, endPoint y: 166, distance: 16.4
click at [489, 166] on div "Ticket Type Retail Rate Minimum Rate Net Rate Adult 1699 1699 1699 Child 1699 1…" at bounding box center [421, 151] width 190 height 47
type input "1699"
click at [489, 166] on input "2500.00" at bounding box center [495, 167] width 43 height 15
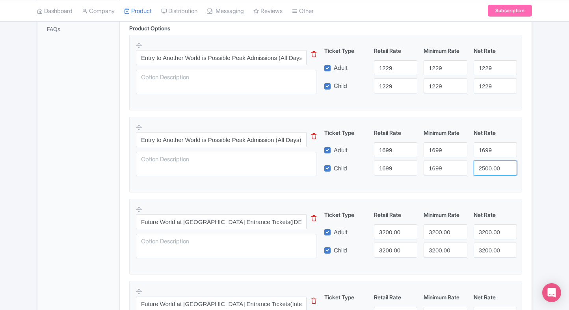
paste input "1699"
click at [489, 166] on input "1699" at bounding box center [495, 167] width 43 height 15
type input "1699"
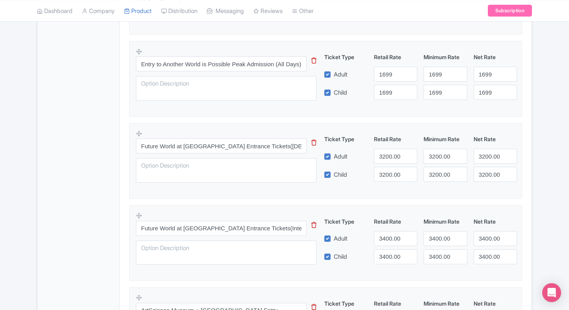
scroll to position [320, 0]
click at [382, 151] on input "3200.00" at bounding box center [395, 156] width 43 height 15
type input "1800"
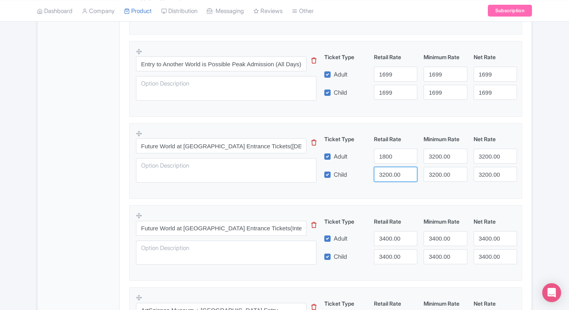
click at [386, 175] on input "3200.00" at bounding box center [395, 174] width 43 height 15
paste input "18"
type input "1800"
drag, startPoint x: 434, startPoint y: 164, endPoint x: 440, endPoint y: 155, distance: 10.7
click at [440, 155] on div "Ticket Type Retail Rate Minimum Rate Net Rate Adult 1800 3200.00 3200.00 Child …" at bounding box center [421, 158] width 190 height 47
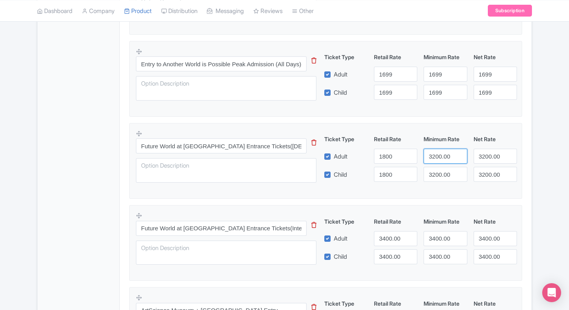
click at [440, 155] on input "3200.00" at bounding box center [445, 156] width 43 height 15
paste input "18"
click at [440, 155] on input "1800" at bounding box center [445, 156] width 43 height 15
type input "1800"
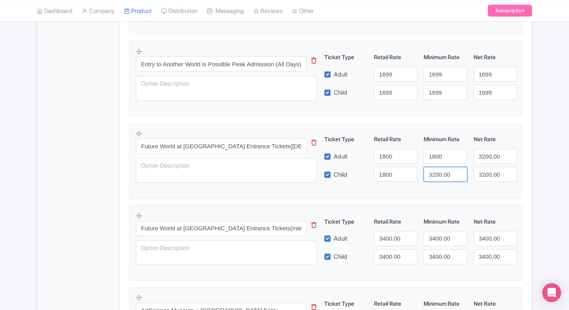
click at [439, 169] on input "3200.00" at bounding box center [445, 174] width 43 height 15
paste input "18"
drag, startPoint x: 439, startPoint y: 169, endPoint x: 488, endPoint y: 161, distance: 49.2
click at [488, 161] on div "Ticket Type Retail Rate Minimum Rate Net Rate Adult 1800 1800 3200.00 Child 180…" at bounding box center [421, 158] width 190 height 47
type input "1800"
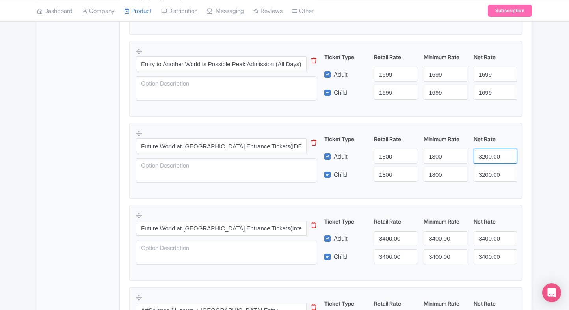
click at [488, 161] on input "3200.00" at bounding box center [495, 156] width 43 height 15
paste input "18"
click at [488, 161] on input "1800" at bounding box center [495, 156] width 43 height 15
type input "1800"
paste input "1800"
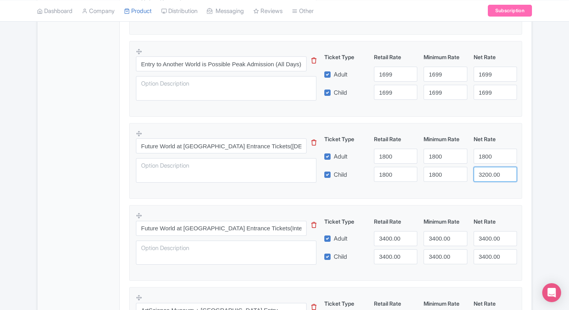
click at [488, 171] on input "3200.00" at bounding box center [495, 174] width 43 height 15
drag, startPoint x: 488, startPoint y: 171, endPoint x: 530, endPoint y: 168, distance: 41.9
paste input "18"
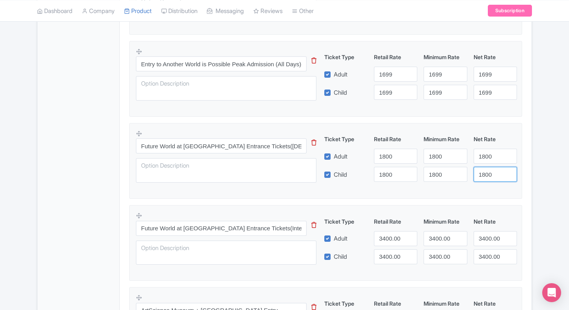
scroll to position [0, 0]
type input "1800"
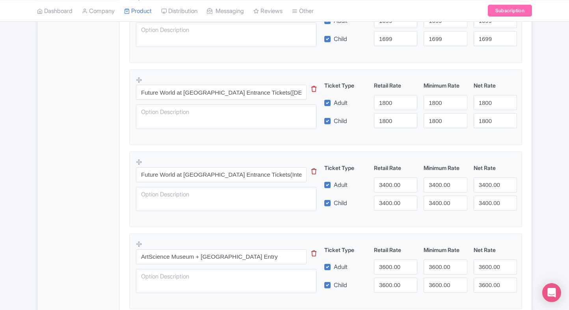
scroll to position [377, 0]
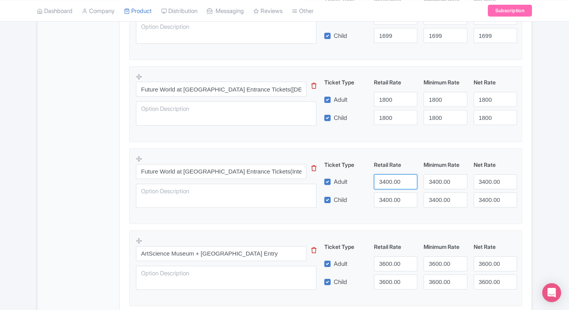
click at [378, 177] on input "3400.00" at bounding box center [395, 181] width 43 height 15
type input "2500"
click at [387, 203] on input "3400.00" at bounding box center [395, 199] width 43 height 15
paste input "25"
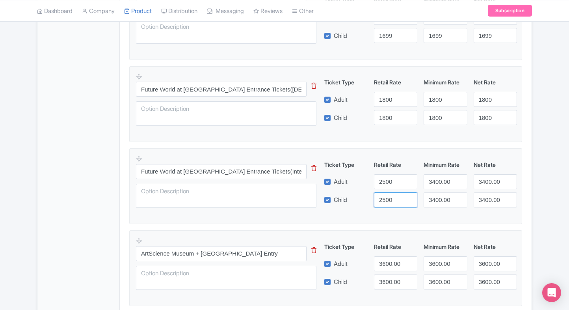
click at [387, 203] on input "2500" at bounding box center [395, 199] width 43 height 15
type input "2500"
click at [433, 188] on input "3400.00" at bounding box center [445, 181] width 43 height 15
paste input "25"
drag, startPoint x: 433, startPoint y: 188, endPoint x: 440, endPoint y: 206, distance: 19.5
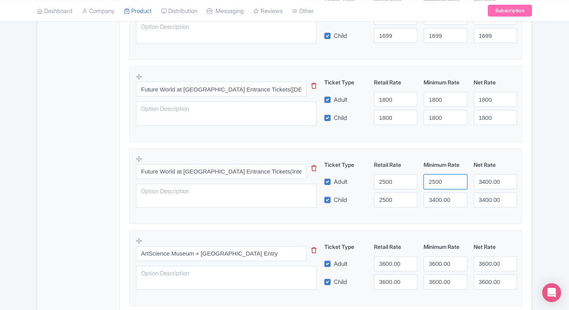
click at [440, 206] on div "Ticket Type Retail Rate Minimum Rate Net Rate Adult 2500 2500 3400.00 Child 250…" at bounding box center [421, 183] width 190 height 47
type input "2500"
paste input "2500"
click at [440, 206] on input "34002500.00" at bounding box center [445, 199] width 43 height 15
paste input "25"
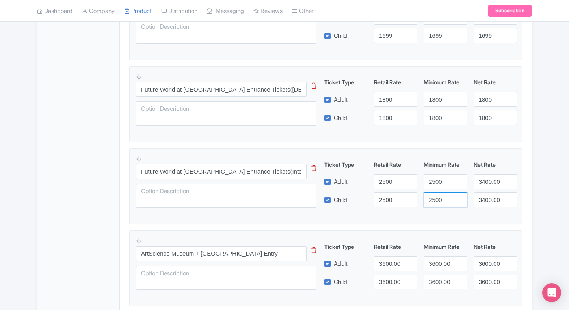
type input "2500"
click at [498, 179] on input "3400.00" at bounding box center [495, 181] width 43 height 15
paste input "2500"
click at [498, 179] on input "3400.002500" at bounding box center [495, 181] width 43 height 15
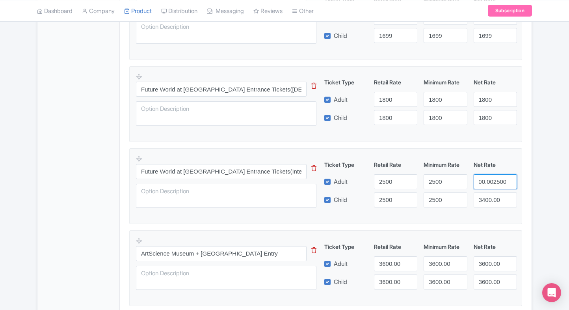
type input "3400.002500"
click at [490, 192] on input "3400.00" at bounding box center [495, 199] width 43 height 15
paste input "25"
click at [490, 192] on input "2500" at bounding box center [495, 199] width 43 height 15
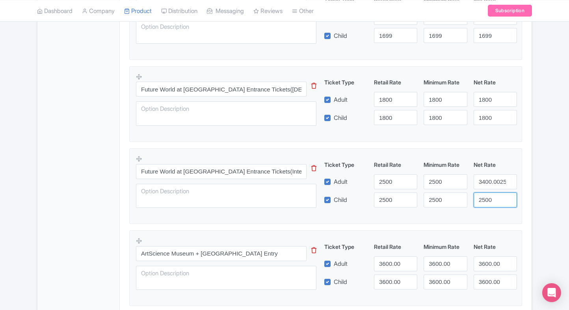
type input "2500"
click at [496, 176] on input "3400.002500" at bounding box center [495, 181] width 43 height 15
paste input "number"
type input "2500"
click at [532, 184] on div "Content Distribution Google Things to do Optimization Audio Status Active Inact…" at bounding box center [284, 283] width 495 height 1138
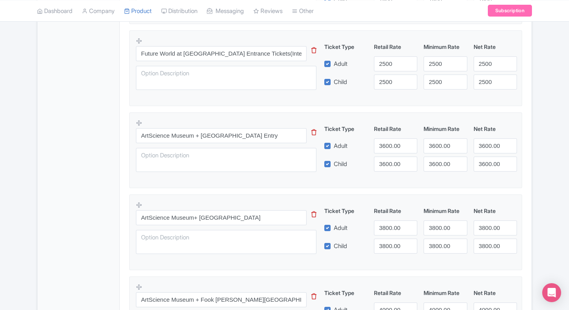
scroll to position [496, 0]
click at [396, 144] on input "3600.00" at bounding box center [395, 144] width 43 height 15
type input "3200"
click at [388, 158] on input "3600.00" at bounding box center [395, 162] width 43 height 15
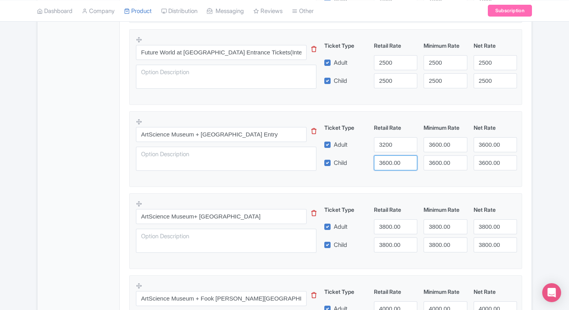
paste input "2"
drag, startPoint x: 388, startPoint y: 158, endPoint x: 438, endPoint y: 143, distance: 52.5
click at [388, 158] on input "3600.00" at bounding box center [395, 162] width 43 height 15
type input "3200"
click at [438, 143] on input "3600.00" at bounding box center [445, 144] width 43 height 15
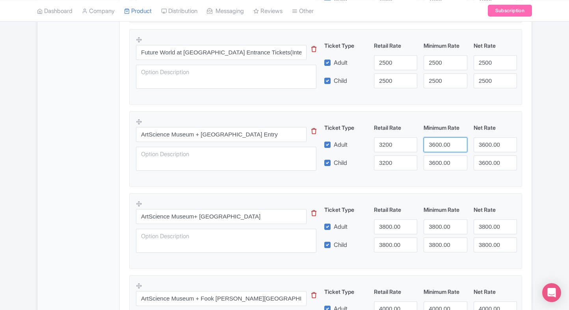
paste input "2"
drag, startPoint x: 438, startPoint y: 143, endPoint x: 437, endPoint y: 159, distance: 15.8
click at [438, 143] on input "3600.00" at bounding box center [445, 144] width 43 height 15
type input "3200"
paste input "3200"
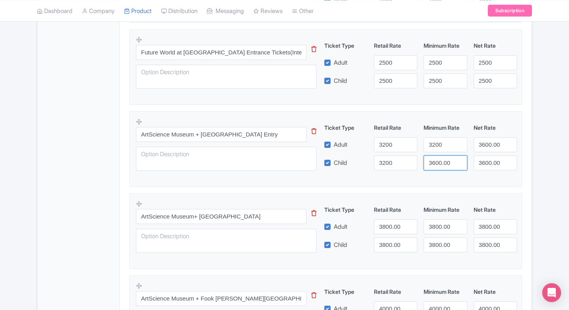
click at [437, 164] on input "3600.00" at bounding box center [445, 162] width 43 height 15
drag, startPoint x: 437, startPoint y: 164, endPoint x: 495, endPoint y: 143, distance: 61.3
click at [495, 143] on div "Ticket Type Retail Rate Minimum Rate Net Rate Adult 3200 3200 3600.00 Child 320…" at bounding box center [421, 146] width 190 height 47
type input "36032000.00"
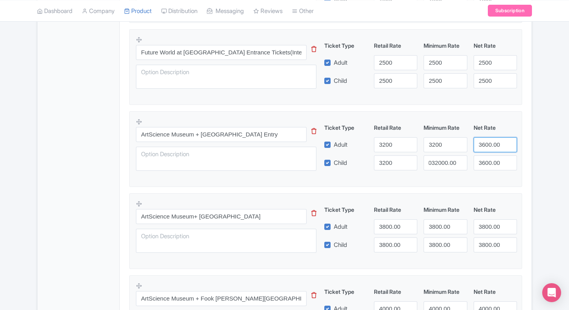
scroll to position [0, 0]
click at [495, 143] on input "3600.00" at bounding box center [495, 144] width 43 height 15
paste input "3200"
paste input "2"
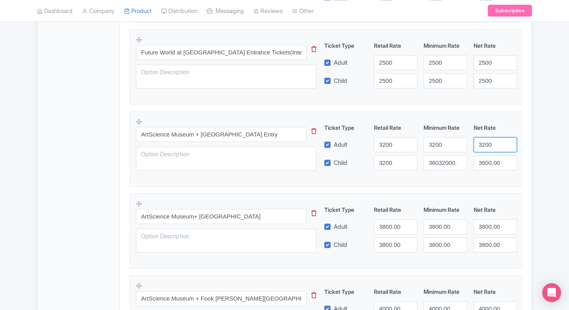
scroll to position [0, 0]
type input "3200"
click at [452, 163] on input "36032000.00" at bounding box center [445, 162] width 43 height 15
paste input "2"
type input "3200"
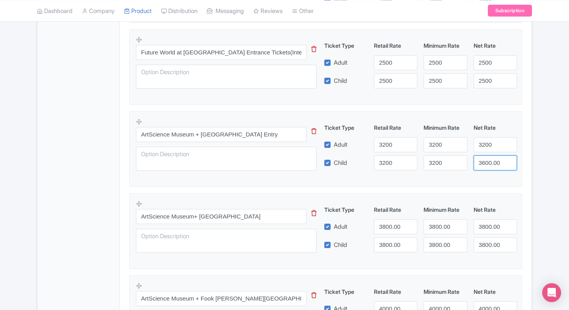
click at [491, 164] on input "3600.00" at bounding box center [495, 162] width 43 height 15
paste input "2"
type input "3200"
click at [525, 160] on div "Product Options i Entry to Another World is Possible Peak Admissions (All Days)…" at bounding box center [326, 235] width 402 height 925
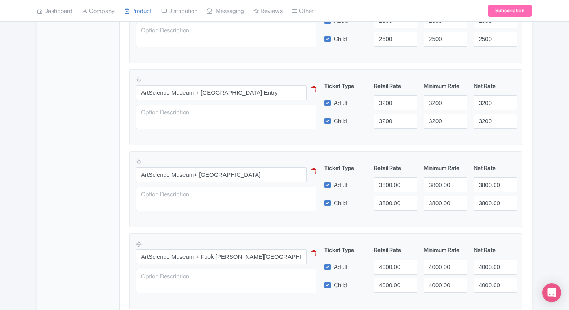
scroll to position [538, 0]
click at [383, 184] on input "3800.00" at bounding box center [395, 184] width 43 height 15
type input "3400"
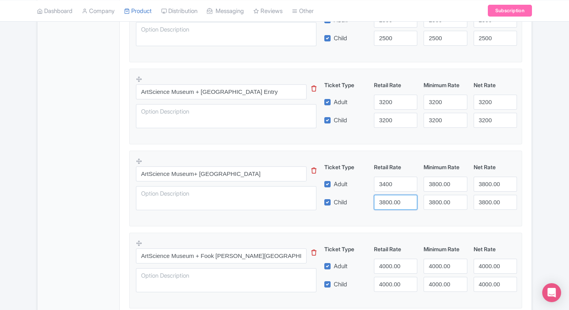
click at [391, 203] on input "3800.00" at bounding box center [395, 202] width 43 height 15
paste input "4"
drag, startPoint x: 391, startPoint y: 203, endPoint x: 445, endPoint y: 188, distance: 55.5
click at [445, 188] on div "Ticket Type Retail Rate Minimum Rate Net Rate Adult 3400 3800.00 3800.00 Child …" at bounding box center [421, 186] width 190 height 47
type input "3400"
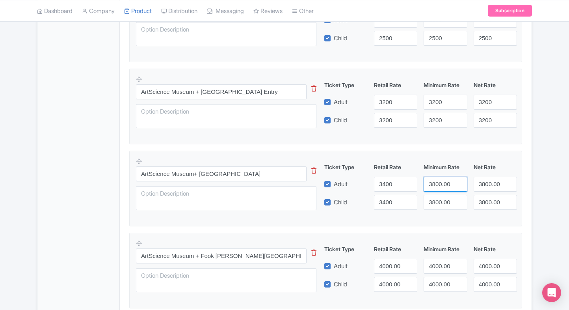
click at [445, 188] on input "3800.00" at bounding box center [445, 184] width 43 height 15
paste input "4"
drag, startPoint x: 445, startPoint y: 188, endPoint x: 443, endPoint y: 196, distance: 8.0
click at [443, 196] on div "Ticket Type Retail Rate Minimum Rate Net Rate Adult 3400 3400 3800.00 Child 340…" at bounding box center [421, 186] width 190 height 47
type input "3400"
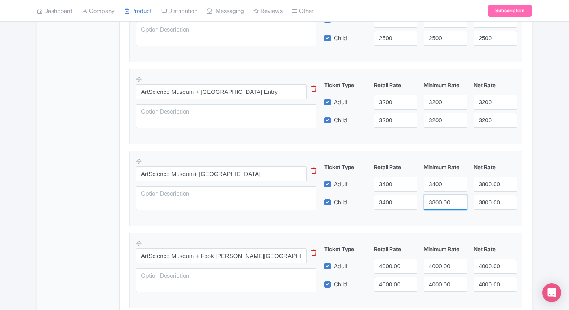
click at [443, 196] on input "3800.00" at bounding box center [445, 202] width 43 height 15
paste input "4"
drag, startPoint x: 443, startPoint y: 196, endPoint x: 484, endPoint y: 182, distance: 42.9
click at [484, 182] on div "Ticket Type Retail Rate Minimum Rate Net Rate Adult 3400 3400 3800.00 Child 340…" at bounding box center [421, 186] width 190 height 47
type input "3400"
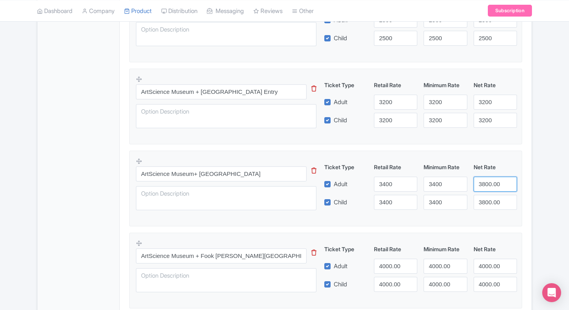
click at [484, 182] on input "3800.00" at bounding box center [495, 184] width 43 height 15
paste input "4"
drag, startPoint x: 484, startPoint y: 182, endPoint x: 491, endPoint y: 198, distance: 16.9
click at [491, 198] on div "Ticket Type Retail Rate Minimum Rate Net Rate Adult 3400 3400 3400 Child 3400 3…" at bounding box center [421, 186] width 190 height 47
type input "3400"
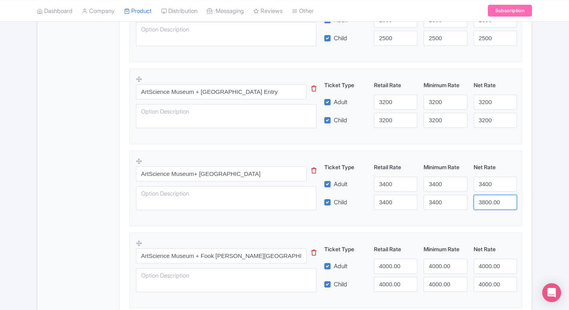
click at [491, 198] on input "3800.00" at bounding box center [495, 202] width 43 height 15
paste input "4"
type input "3400"
click at [530, 191] on div "ArtScience Museum Singapore Tickets Name * i ArtScience Museum Singapore Ticket…" at bounding box center [326, 133] width 412 height 1114
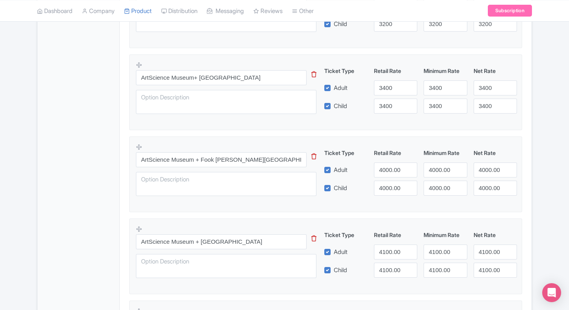
scroll to position [643, 0]
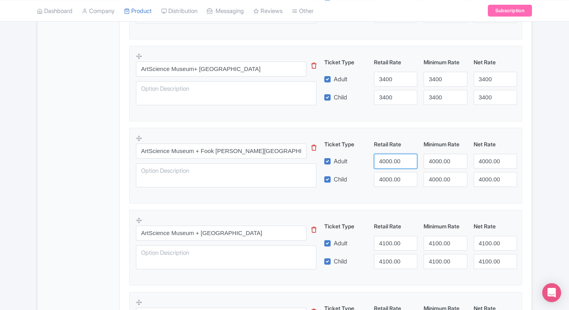
click at [382, 165] on input "4000.00" at bounding box center [395, 161] width 43 height 15
type input "3600"
click at [384, 184] on input "4000.00" at bounding box center [395, 179] width 43 height 15
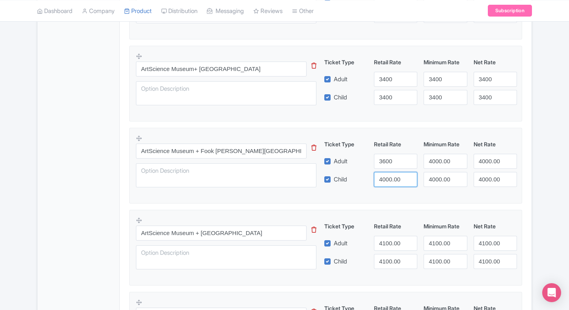
paste input "36"
click at [384, 184] on input "3600" at bounding box center [395, 179] width 43 height 15
type input "3600"
click at [434, 172] on input "4000.00" at bounding box center [445, 179] width 43 height 15
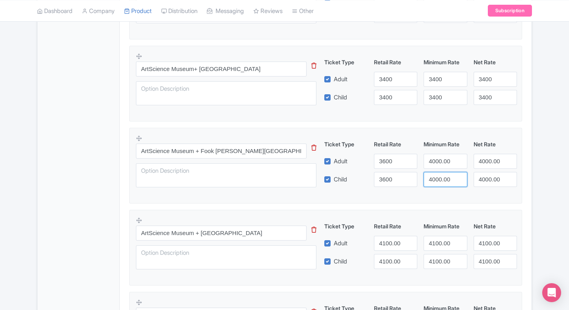
paste input "36"
type input "3600"
click at [443, 161] on input "4000.00" at bounding box center [445, 161] width 43 height 15
paste input "36"
click at [443, 161] on input "3600" at bounding box center [445, 161] width 43 height 15
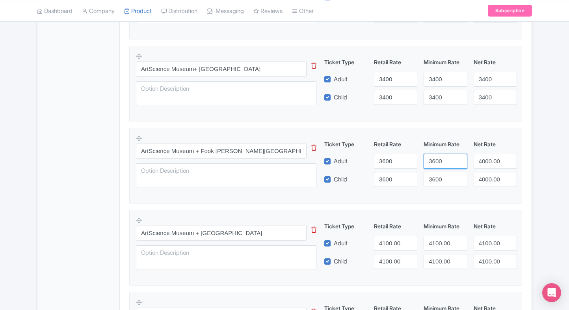
type input "3600"
click at [484, 161] on input "4000.00" at bounding box center [495, 161] width 43 height 15
paste input "36"
click at [484, 161] on input "3600" at bounding box center [495, 161] width 43 height 15
type input "3600"
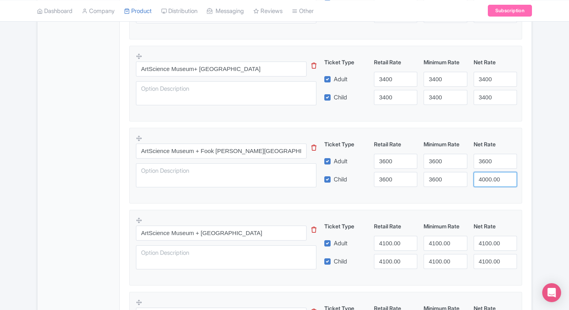
click at [487, 177] on input "4000.00" at bounding box center [495, 179] width 43 height 15
paste input "36"
click at [487, 177] on input "3600" at bounding box center [495, 179] width 43 height 15
type input "3600"
click at [520, 176] on div "3600" at bounding box center [496, 179] width 50 height 15
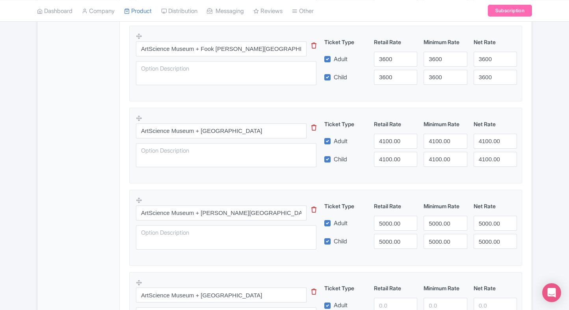
scroll to position [753, 0]
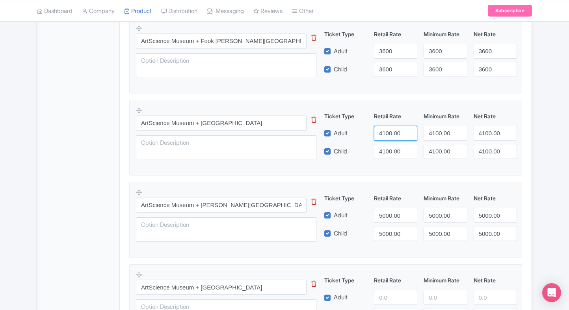
click at [382, 137] on input "4100.00" at bounding box center [395, 133] width 43 height 15
type input "2"
type input "3800"
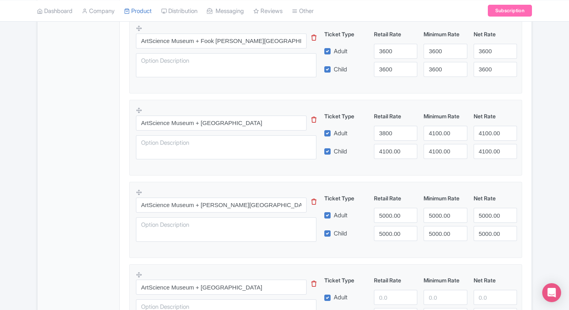
click at [385, 158] on div "ArtScience Museum + Mount Faber Park This tip has not data. Code: tip_option_na…" at bounding box center [326, 135] width 380 height 58
drag, startPoint x: 385, startPoint y: 158, endPoint x: 390, endPoint y: 152, distance: 7.0
click at [390, 152] on div "ArtScience Museum + Mount Faber Park This tip has not data. Code: tip_option_na…" at bounding box center [326, 135] width 380 height 58
click at [390, 152] on input "4100.00" at bounding box center [395, 151] width 43 height 15
paste input "38"
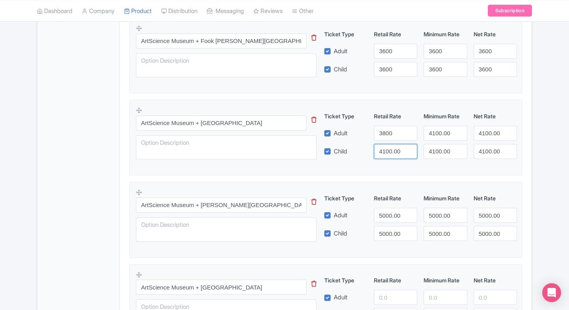
click at [390, 152] on input "4100.00" at bounding box center [395, 151] width 43 height 15
type input "3800"
click at [441, 133] on input "4100.00" at bounding box center [445, 133] width 43 height 15
paste input "38"
drag, startPoint x: 441, startPoint y: 133, endPoint x: 438, endPoint y: 140, distance: 8.1
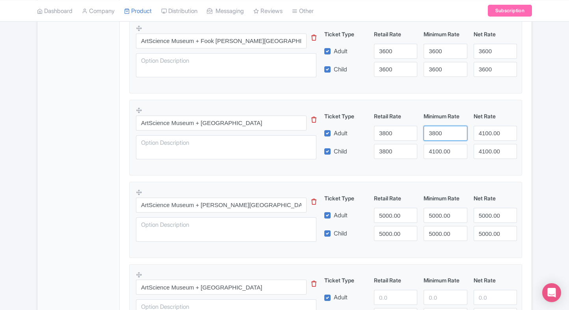
click at [441, 133] on input "3800" at bounding box center [445, 133] width 43 height 15
type input "3800"
click at [437, 144] on input "4100.00" at bounding box center [445, 151] width 43 height 15
paste input "38"
drag, startPoint x: 437, startPoint y: 144, endPoint x: 476, endPoint y: 138, distance: 40.0
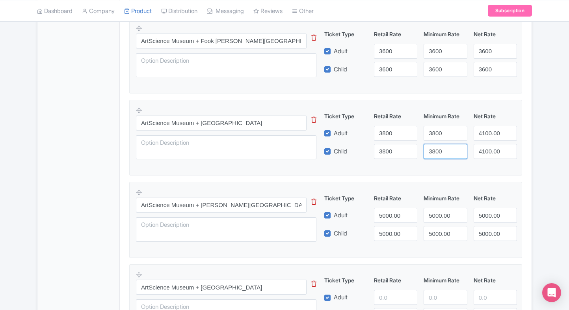
click at [476, 138] on div "Ticket Type Retail Rate Minimum Rate Net Rate Adult 3800 3800 4100.00 Child 380…" at bounding box center [421, 135] width 190 height 47
type input "3800"
click at [476, 138] on input "4100.00" at bounding box center [495, 133] width 43 height 15
paste input "38"
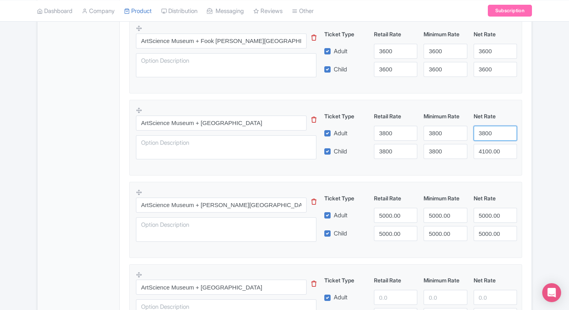
type input "3800"
click at [478, 142] on div "Ticket Type Retail Rate Minimum Rate Net Rate Adult 3800 3800 3800 Child 3800 3…" at bounding box center [421, 135] width 190 height 47
click at [482, 144] on input "4100.00" at bounding box center [495, 151] width 43 height 15
paste input "38"
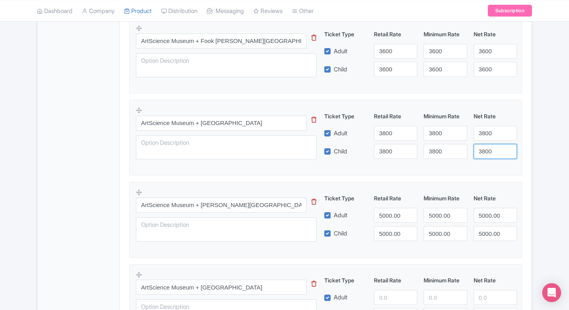
click at [482, 144] on input "3800" at bounding box center [495, 151] width 43 height 15
type input "3800"
click at [522, 141] on fieldset "ArtScience Museum + Mount Faber Park This tip has not data. Code: tip_option_na…" at bounding box center [325, 138] width 393 height 76
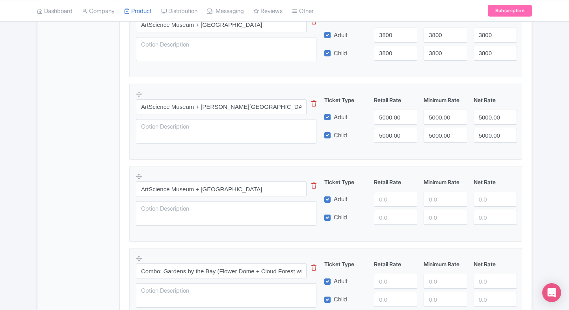
scroll to position [853, 0]
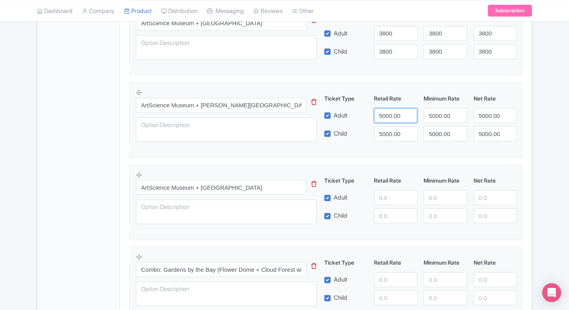
click at [382, 117] on input "5000.00" at bounding box center [395, 115] width 43 height 15
type input "4000"
click at [382, 134] on input "5000.00" at bounding box center [395, 133] width 43 height 15
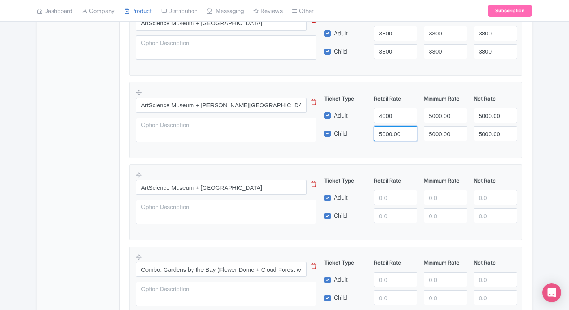
paste input "40"
click at [382, 134] on input "4000" at bounding box center [395, 133] width 43 height 15
type input "4000"
click at [425, 122] on div "Ticket Type Retail Rate Minimum Rate Net Rate Adult 4000 5000.00 5000.00 Child …" at bounding box center [421, 117] width 190 height 47
drag, startPoint x: 425, startPoint y: 122, endPoint x: 437, endPoint y: 117, distance: 13.1
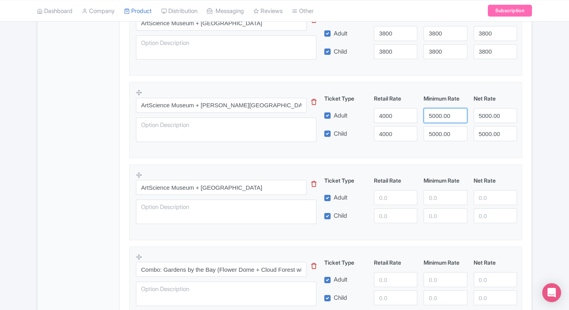
click at [437, 117] on div "Ticket Type Retail Rate Minimum Rate Net Rate Adult 4000 5000.00 5000.00 Child …" at bounding box center [421, 117] width 190 height 47
click at [437, 117] on input "5000.00" at bounding box center [445, 115] width 43 height 15
paste input "40"
click at [437, 117] on input "4000" at bounding box center [445, 115] width 43 height 15
type input "4000"
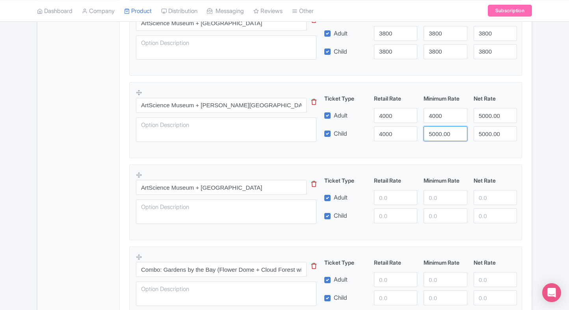
click at [437, 134] on input "5000.00" at bounding box center [445, 133] width 43 height 15
paste input "40"
drag, startPoint x: 437, startPoint y: 134, endPoint x: 489, endPoint y: 117, distance: 54.0
click at [489, 117] on div "Ticket Type Retail Rate Minimum Rate Net Rate Adult 4000 4000 5000.00 Child 400…" at bounding box center [421, 117] width 190 height 47
type input "4000"
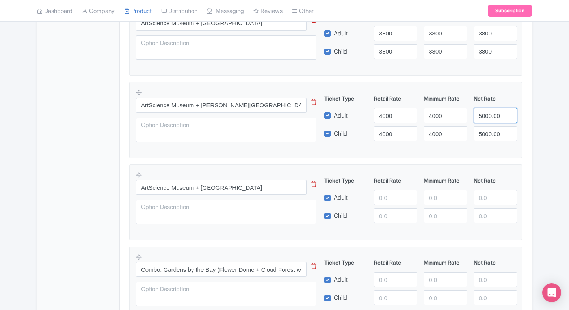
click at [489, 117] on input "5000.00" at bounding box center [495, 115] width 43 height 15
paste input "40"
click at [489, 117] on input "4000" at bounding box center [495, 115] width 43 height 15
type input "4000"
click at [489, 126] on input "5000.00" at bounding box center [495, 133] width 43 height 15
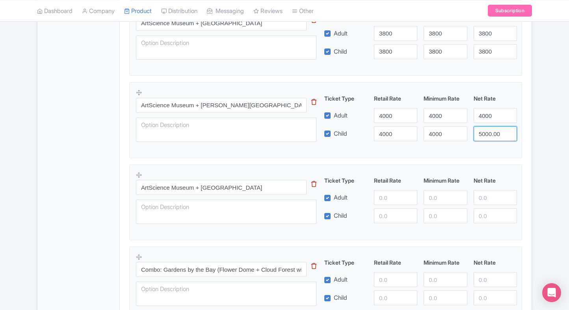
paste input "40"
click at [489, 126] on input "4000" at bounding box center [495, 133] width 43 height 15
type input "4000"
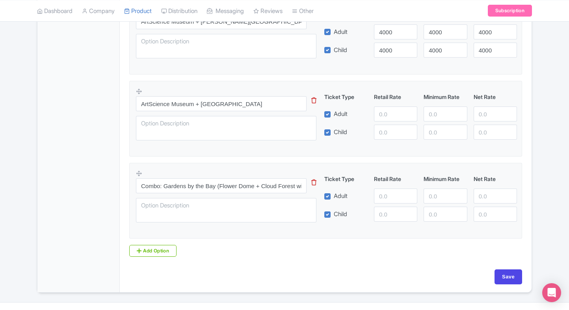
scroll to position [938, 0]
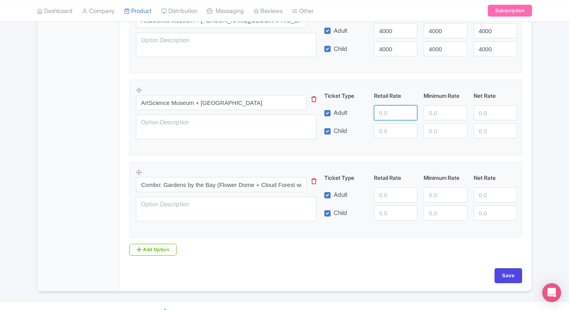
click at [380, 111] on input "number" at bounding box center [395, 112] width 43 height 15
type input "3"
type input "4100"
drag, startPoint x: 385, startPoint y: 144, endPoint x: 392, endPoint y: 128, distance: 17.3
click at [392, 128] on fieldset "ArtScience Museum + Haw Par Villa This tip has not data. Code: tip_option_name …" at bounding box center [325, 118] width 393 height 76
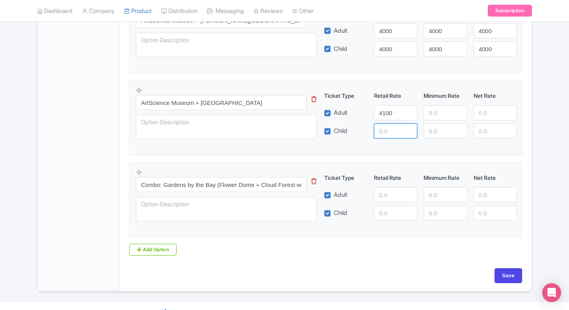
paste input "4100"
click at [392, 128] on input "4100" at bounding box center [395, 130] width 43 height 15
type input "4100"
paste input "4100"
click at [434, 117] on input "4100" at bounding box center [445, 112] width 43 height 15
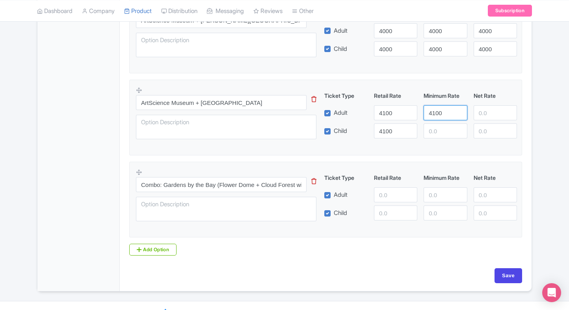
type input "4100"
paste input "4100"
click at [436, 132] on input "4100" at bounding box center [445, 130] width 43 height 15
type input "4100"
paste input "4100"
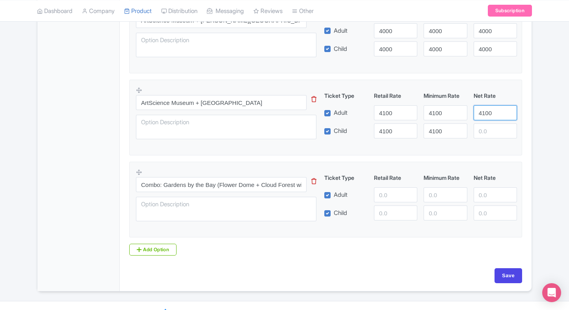
click at [492, 114] on input "4100" at bounding box center [495, 112] width 43 height 15
type input "4100"
paste input "4100"
click at [491, 133] on input "4100" at bounding box center [495, 130] width 43 height 15
type input "4100"
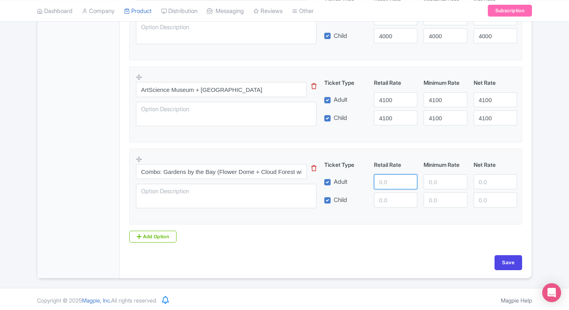
click at [377, 177] on input "number" at bounding box center [395, 181] width 43 height 15
type input "5000"
paste input "5000"
click at [389, 197] on input "5000" at bounding box center [395, 199] width 43 height 15
type input "5000"
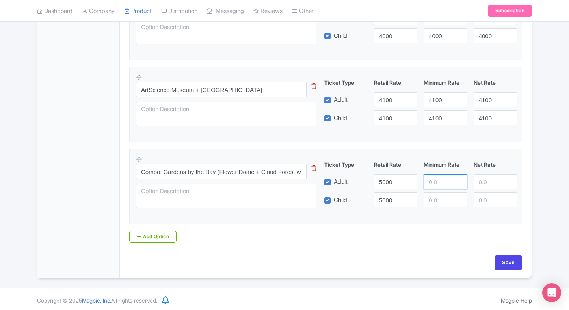
paste input "5000"
click at [428, 186] on input "5000" at bounding box center [445, 181] width 43 height 15
type input "5000"
paste input "5000"
click at [437, 198] on input "5000" at bounding box center [445, 199] width 43 height 15
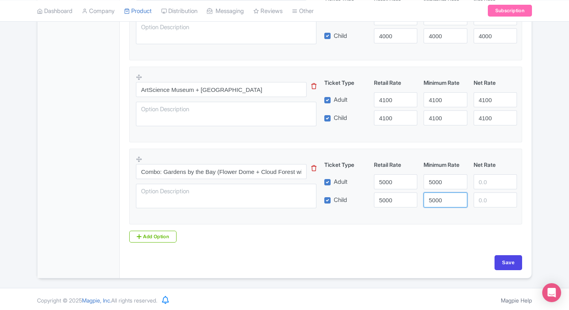
type input "5000"
paste input "5000"
click at [485, 187] on input "5000" at bounding box center [495, 181] width 43 height 15
type input "5000"
paste input "5000"
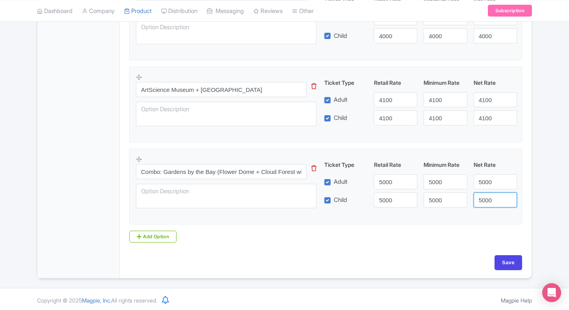
click at [487, 201] on input "5000" at bounding box center [495, 199] width 43 height 15
type input "5000"
click at [509, 257] on input "Save" at bounding box center [509, 262] width 28 height 15
type input "Saving..."
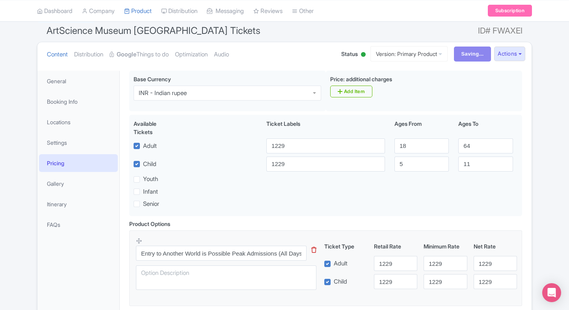
scroll to position [0, 0]
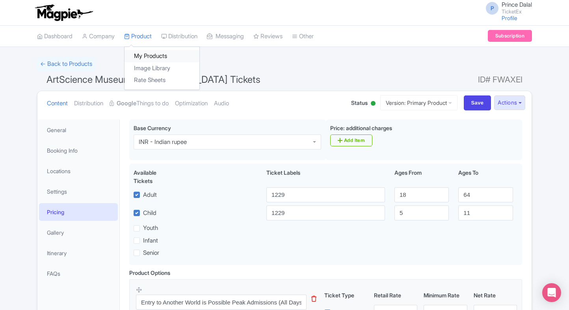
click at [138, 51] on link "My Products" at bounding box center [162, 56] width 75 height 12
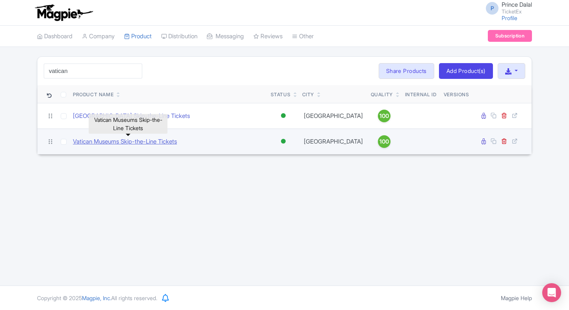
type input "vatican"
click at [100, 138] on link "Vatican Museums Skip-the-Line Tickets" at bounding box center [125, 141] width 104 height 9
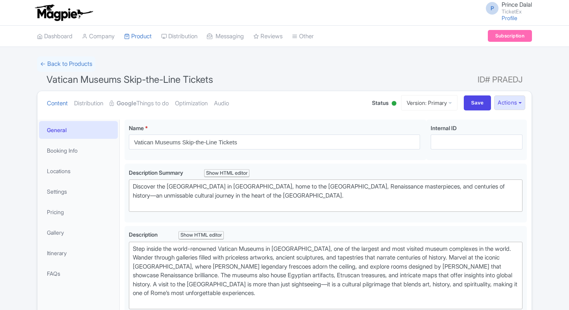
click at [131, 106] on strong "Google" at bounding box center [127, 103] width 20 height 9
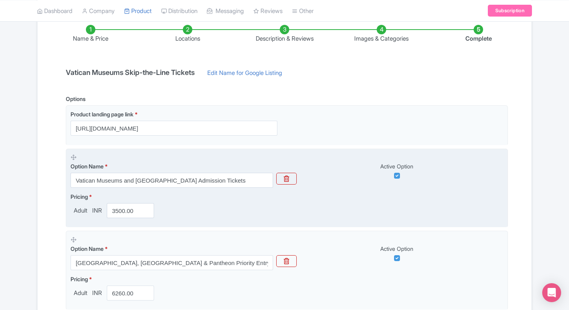
scroll to position [114, 0]
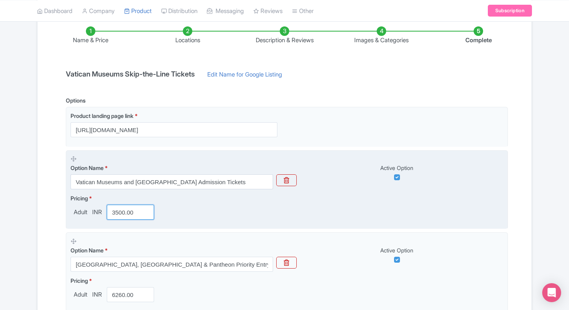
click at [117, 217] on input "3500.00" at bounding box center [130, 212] width 47 height 15
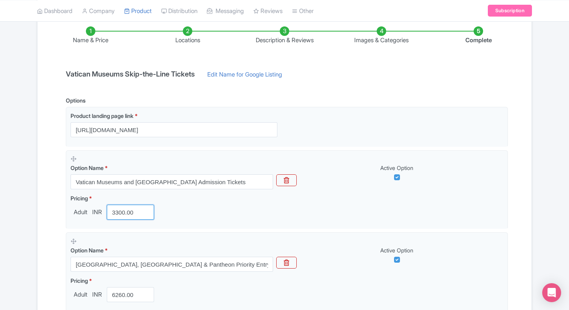
type input "3300.00"
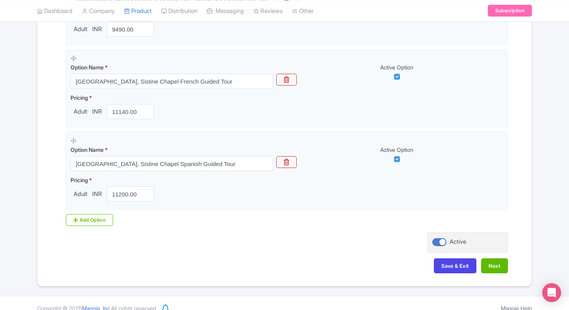
scroll to position [880, 0]
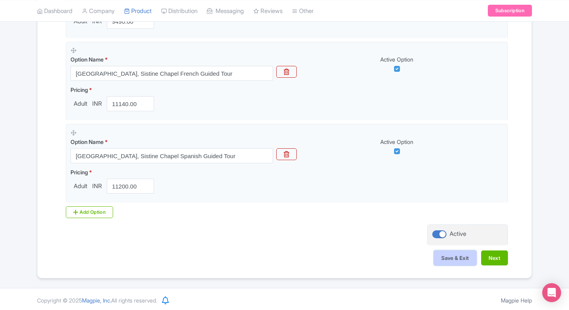
click at [445, 252] on button "Save & Exit" at bounding box center [455, 257] width 43 height 15
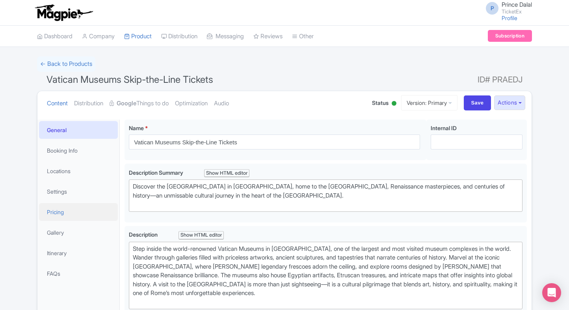
click at [46, 216] on link "Pricing" at bounding box center [78, 212] width 79 height 18
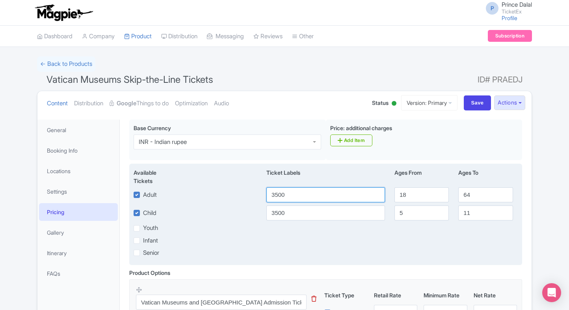
click at [293, 198] on input "3500" at bounding box center [325, 194] width 119 height 15
type input "3300"
click at [285, 214] on input "3500" at bounding box center [325, 212] width 119 height 15
paste input "3"
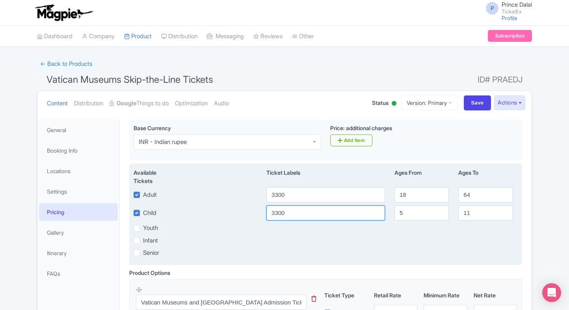
click at [285, 214] on input "3300" at bounding box center [325, 212] width 119 height 15
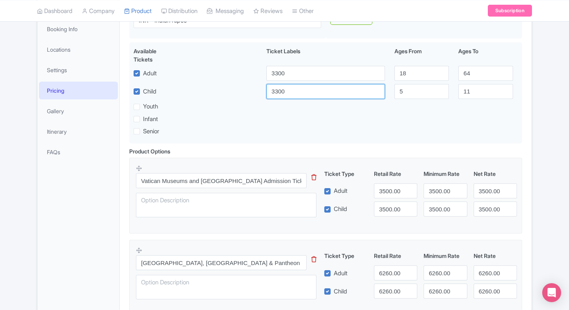
scroll to position [121, 0]
type input "3300"
click at [383, 189] on input "3500.00" at bounding box center [395, 190] width 43 height 15
paste input "3"
click at [383, 189] on input "3300" at bounding box center [395, 190] width 43 height 15
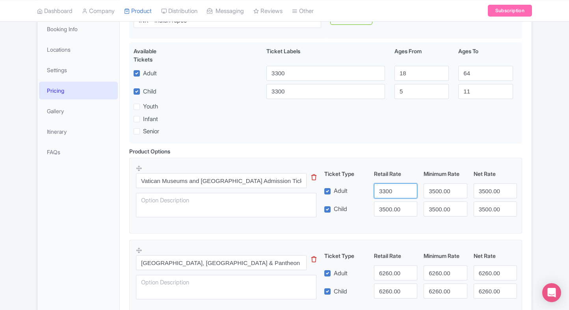
type input "3300"
click at [388, 206] on input "3500.00" at bounding box center [395, 208] width 43 height 15
paste input "3"
drag, startPoint x: 388, startPoint y: 206, endPoint x: 433, endPoint y: 187, distance: 48.9
click at [433, 187] on div "Ticket Type Retail Rate Minimum Rate Net Rate Adult 3300 3500.00 3500.00 Child …" at bounding box center [421, 192] width 190 height 47
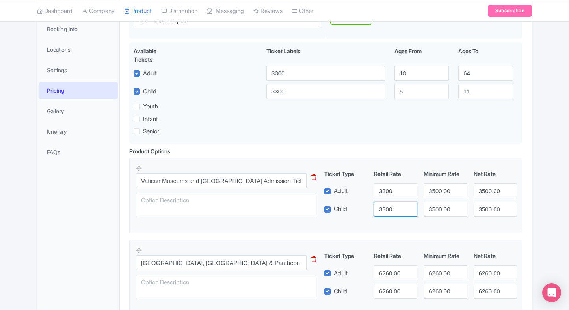
type input "3300"
click at [433, 187] on input "3500.00" at bounding box center [445, 190] width 43 height 15
paste input "3"
drag, startPoint x: 433, startPoint y: 187, endPoint x: 441, endPoint y: 203, distance: 18.7
click at [441, 203] on div "Ticket Type Retail Rate Minimum Rate Net Rate Adult 3300 3300 3500.00 Child 330…" at bounding box center [421, 192] width 190 height 47
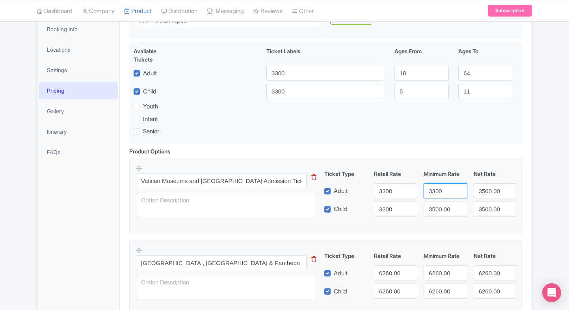
type input "3300"
paste input "3300"
click at [441, 203] on input "35003300.00" at bounding box center [445, 208] width 43 height 15
paste input "3"
type input "3300"
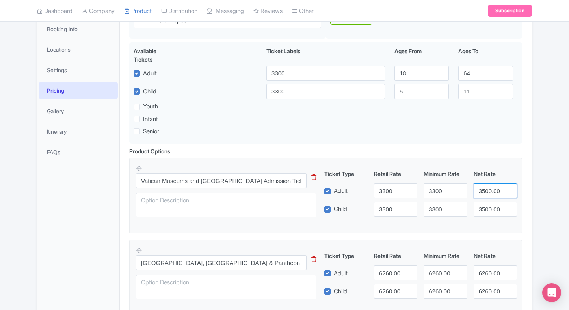
click at [475, 194] on input "3500.00" at bounding box center [495, 190] width 43 height 15
paste input "3"
click at [475, 194] on input "3300" at bounding box center [495, 190] width 43 height 15
type input "3300"
click at [487, 207] on input "3500.00" at bounding box center [495, 208] width 43 height 15
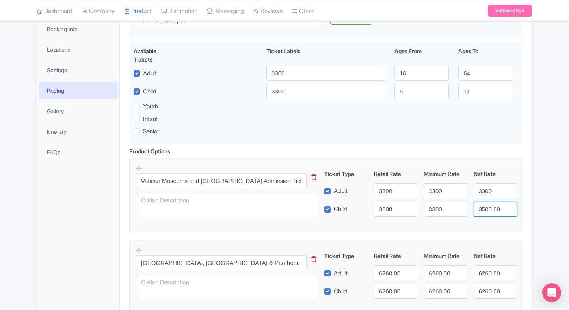
paste input "3"
drag, startPoint x: 487, startPoint y: 207, endPoint x: 517, endPoint y: 195, distance: 31.8
click at [516, 195] on div "Ticket Type Retail Rate Minimum Rate Net Rate Adult 3300 3300 3300 Child 3300 3…" at bounding box center [421, 192] width 190 height 47
type input "3300"
click at [517, 195] on input "3300" at bounding box center [495, 190] width 43 height 15
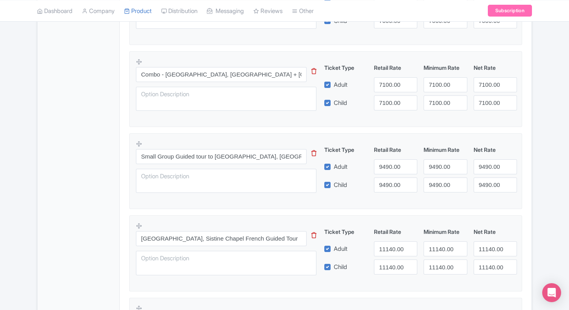
scroll to position [869, 0]
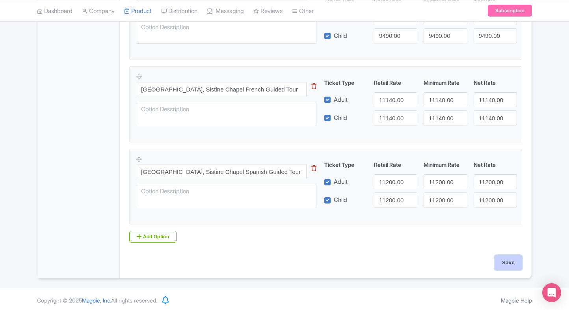
click at [509, 261] on input "Save" at bounding box center [509, 262] width 28 height 15
type input "Saving..."
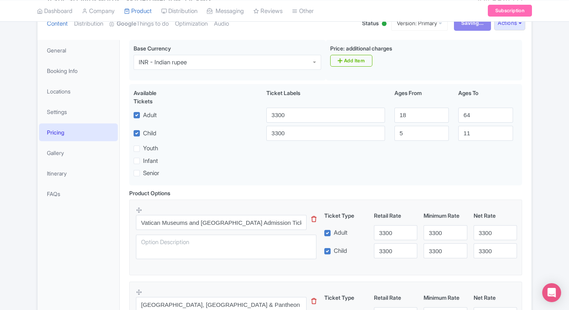
scroll to position [0, 0]
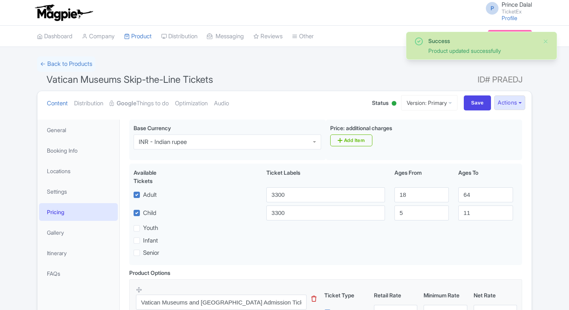
scroll to position [119, 0]
